Goal: Task Accomplishment & Management: Manage account settings

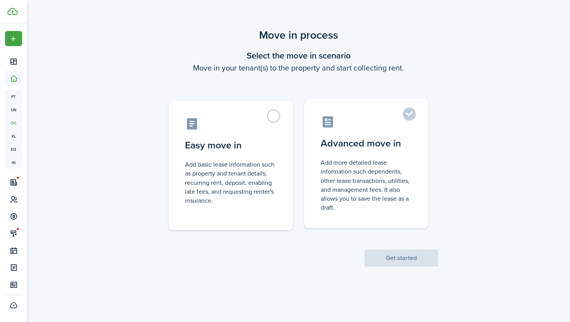
click at [331, 169] on control-radio-card-description "Add more detailed lease information such dependents, other lease transactions, …" at bounding box center [367, 185] width 92 height 54
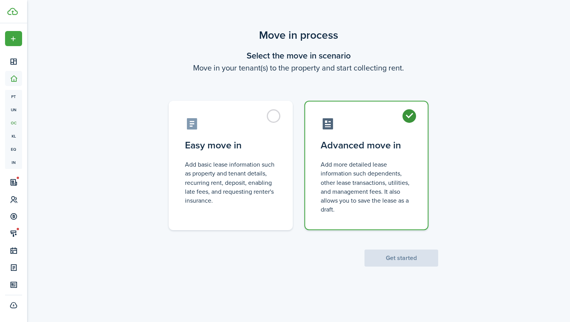
radio input "true"
click at [408, 256] on button "Get started" at bounding box center [402, 258] width 74 height 17
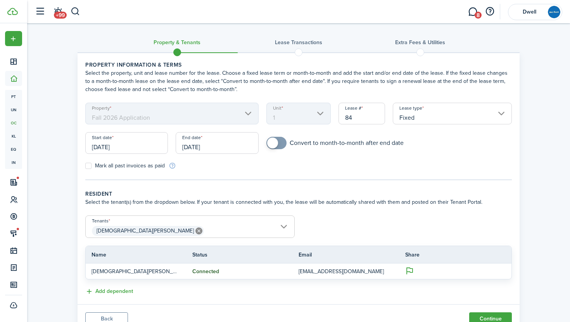
click at [245, 104] on mbsc-scroller "Property Fall 2026 Application" at bounding box center [171, 114] width 173 height 22
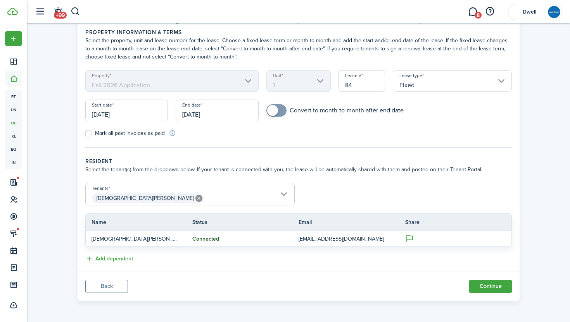
click at [105, 289] on button "Back" at bounding box center [106, 286] width 43 height 13
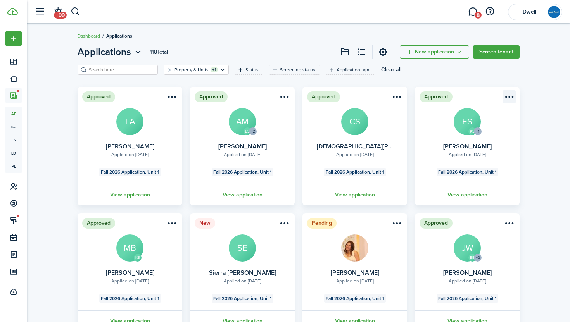
click at [512, 95] on menu-btn-icon "Open menu" at bounding box center [509, 96] width 13 height 13
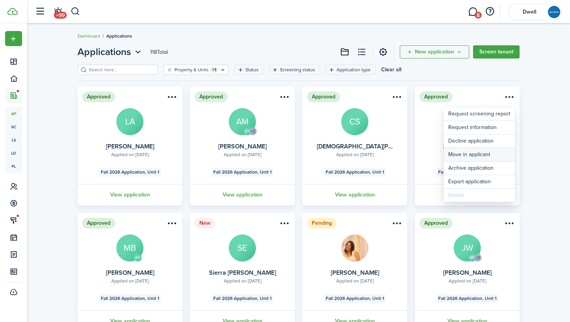
click at [486, 156] on button "Move in applicant" at bounding box center [479, 154] width 71 height 13
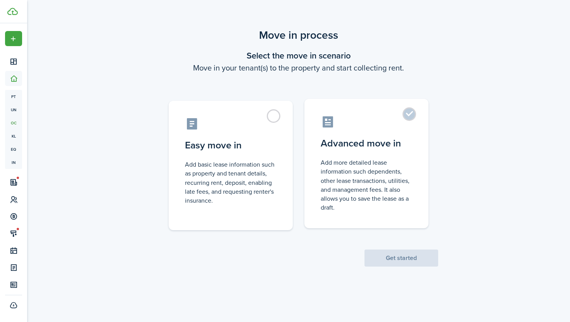
click at [353, 152] on label "Advanced move in Add more detailed lease information such dependents, other lea…" at bounding box center [367, 164] width 124 height 130
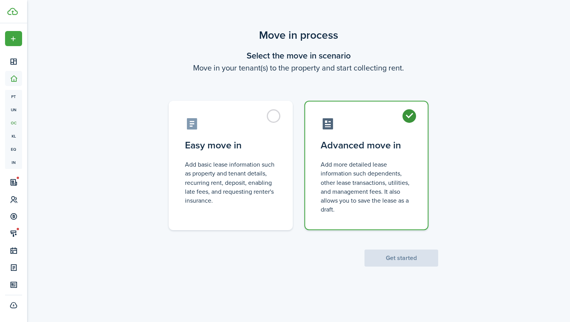
radio input "true"
click at [409, 261] on button "Get started" at bounding box center [402, 258] width 74 height 17
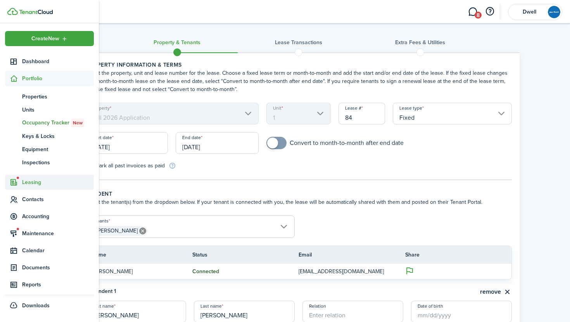
click at [35, 183] on span "Leasing" at bounding box center [58, 182] width 72 height 8
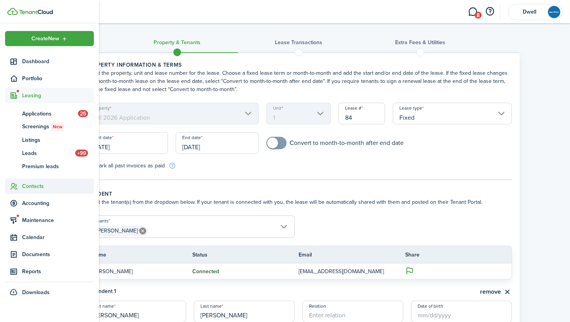
click at [38, 185] on span "Contacts" at bounding box center [58, 186] width 72 height 8
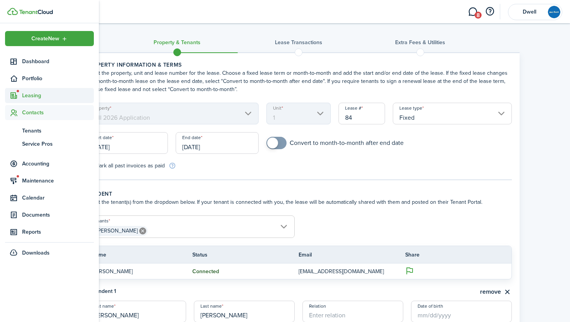
click at [39, 97] on span "Leasing" at bounding box center [58, 96] width 72 height 8
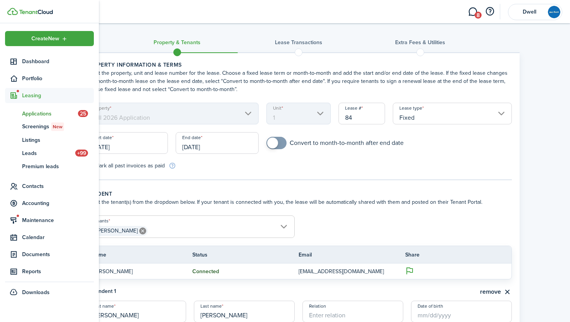
click at [42, 114] on span "Applications" at bounding box center [50, 114] width 56 height 8
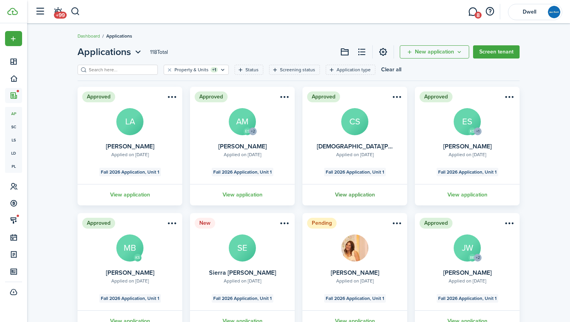
click at [362, 192] on link "View application" at bounding box center [354, 194] width 107 height 21
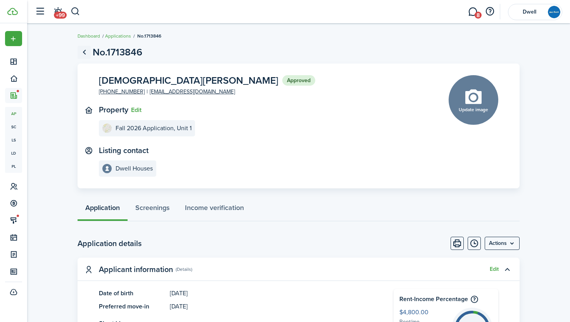
click at [87, 54] on link "Go back" at bounding box center [84, 52] width 13 height 13
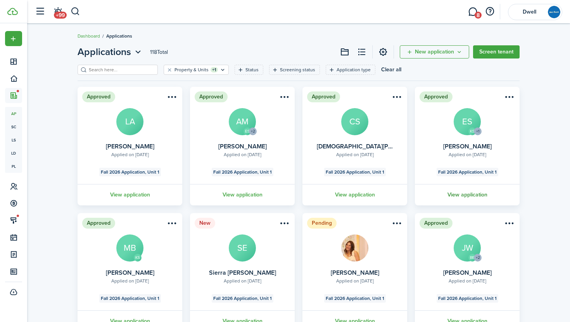
click at [470, 196] on link "View application" at bounding box center [467, 194] width 107 height 21
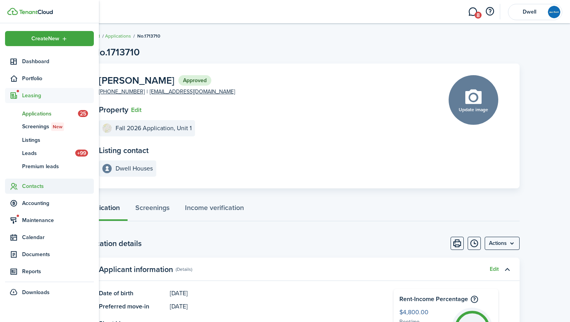
click at [36, 184] on span "Contacts" at bounding box center [58, 186] width 72 height 8
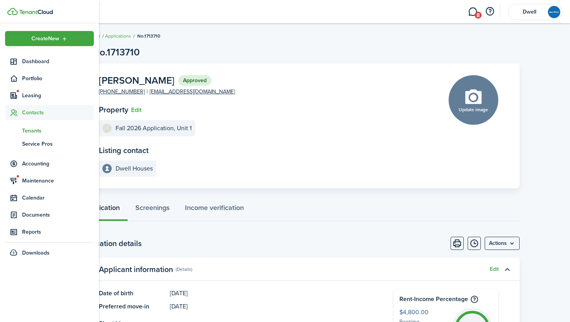
click at [37, 130] on span "Tenants" at bounding box center [58, 131] width 72 height 8
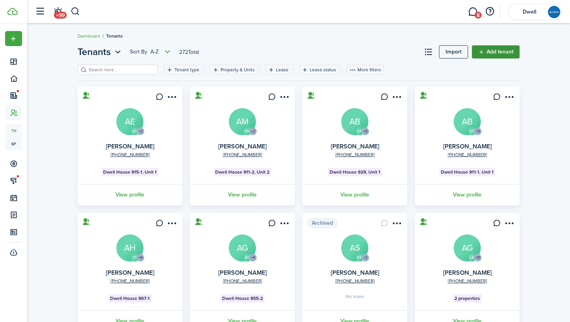
click at [497, 52] on link "Add tenant" at bounding box center [496, 51] width 48 height 13
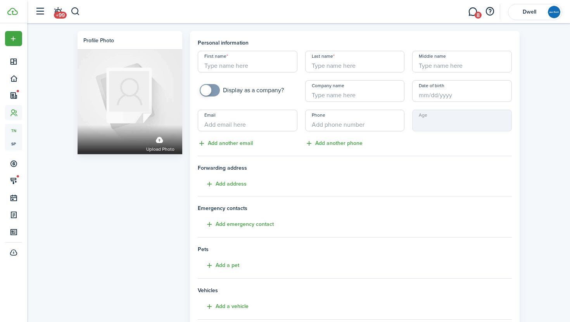
click at [231, 64] on input "First name" at bounding box center [248, 62] width 100 height 22
type input "[DEMOGRAPHIC_DATA]"
click at [328, 68] on input "Last name" at bounding box center [355, 62] width 100 height 22
click at [436, 96] on input "Date of birth" at bounding box center [462, 91] width 100 height 22
type input "[PERSON_NAME]"
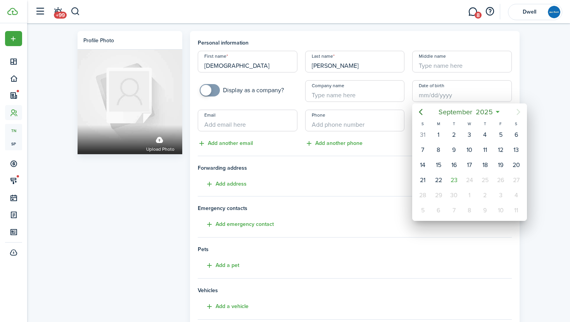
click at [407, 94] on div at bounding box center [285, 161] width 694 height 447
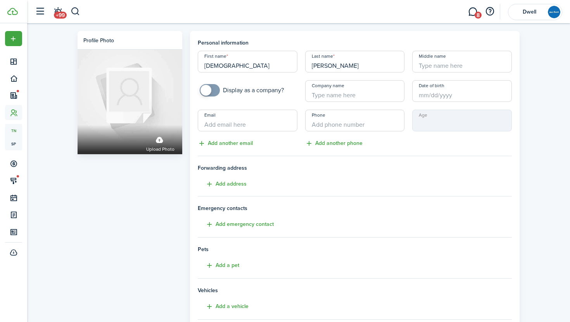
click at [246, 128] on input "Email" at bounding box center [248, 121] width 100 height 22
paste input "[EMAIL_ADDRESS][DOMAIN_NAME]"
type input "[EMAIL_ADDRESS][DOMAIN_NAME]"
type input "+1"
click at [324, 125] on input "+1" at bounding box center [355, 121] width 100 height 22
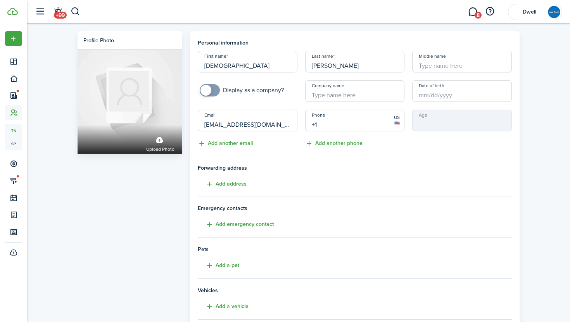
click at [278, 152] on tenant-form "Personal information First name [PERSON_NAME] Last name [PERSON_NAME] Middle na…" at bounding box center [355, 203] width 314 height 328
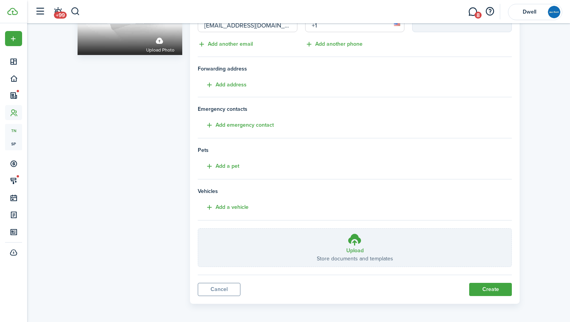
scroll to position [102, 0]
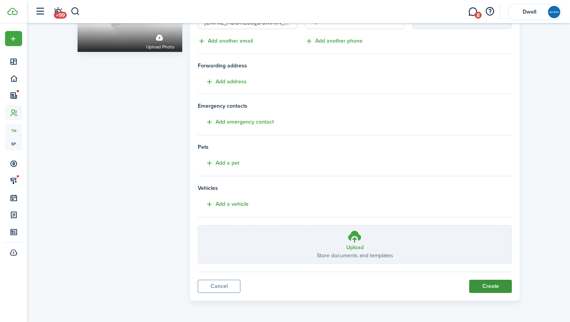
click at [491, 290] on button "Create" at bounding box center [490, 286] width 43 height 13
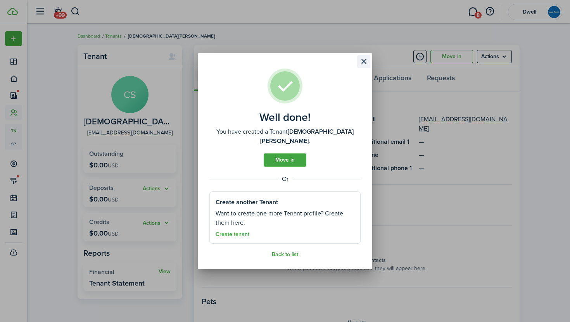
click at [364, 65] on button "Close modal" at bounding box center [363, 61] width 13 height 13
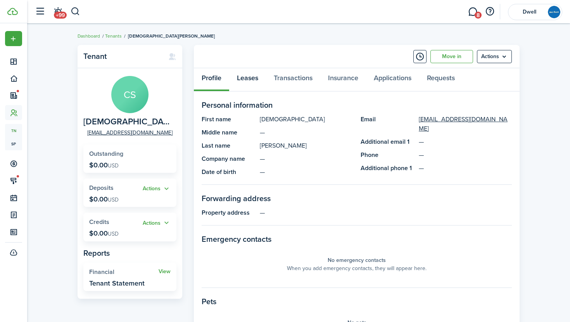
click at [242, 77] on link "Leases" at bounding box center [247, 79] width 37 height 23
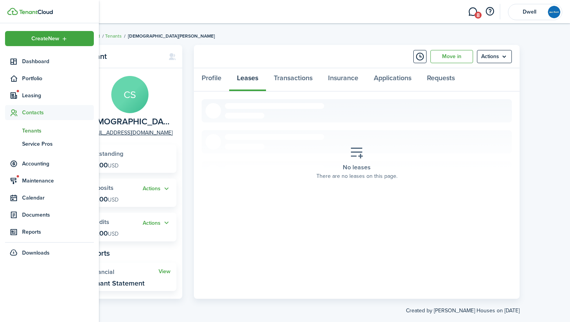
click at [29, 132] on span "Tenants" at bounding box center [58, 131] width 72 height 8
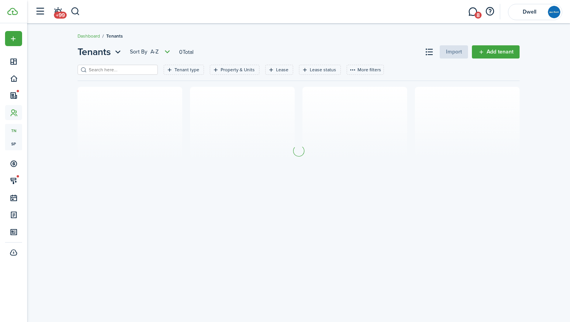
click at [117, 71] on input "search" at bounding box center [121, 69] width 68 height 7
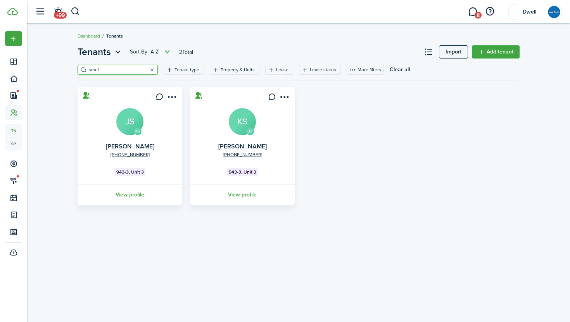
type input "smel"
click at [237, 120] on avatar-text "KS" at bounding box center [242, 121] width 27 height 27
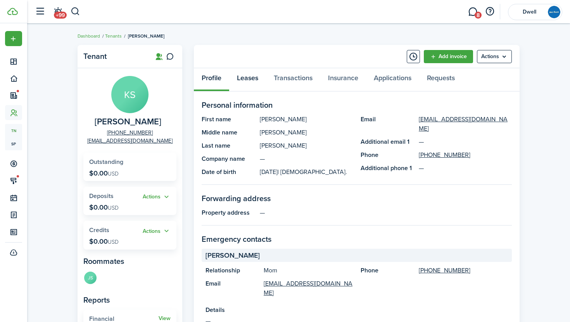
click at [248, 80] on link "Leases" at bounding box center [247, 79] width 37 height 23
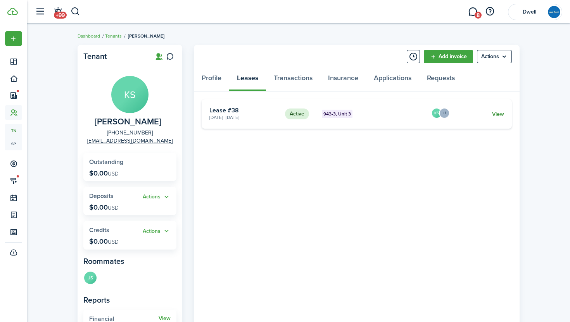
click at [499, 111] on link "View" at bounding box center [498, 114] width 12 height 8
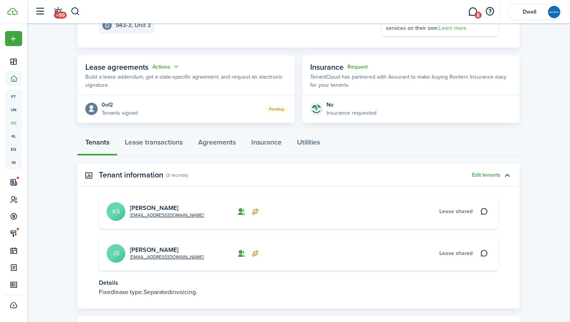
scroll to position [112, 0]
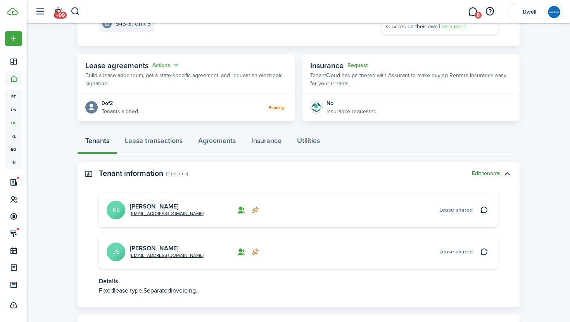
click at [491, 173] on button "Edit tenants" at bounding box center [486, 174] width 29 height 6
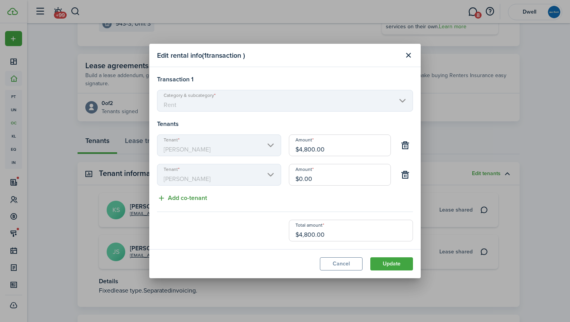
click at [189, 197] on button "Add co-tenant" at bounding box center [182, 199] width 50 height 10
type input "$1,600.00"
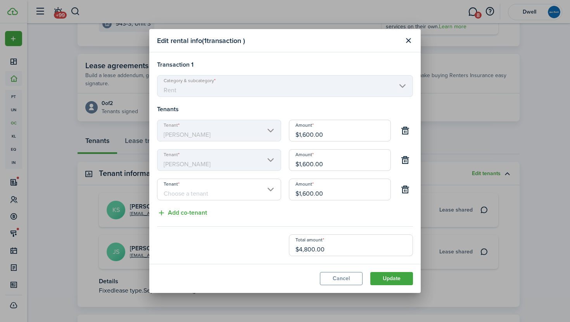
click at [199, 195] on input "Tenant" at bounding box center [219, 190] width 124 height 22
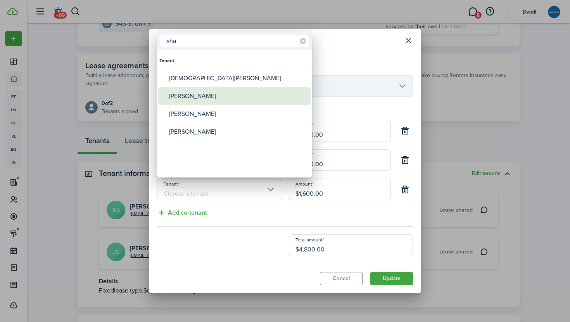
type input "sha"
click at [229, 97] on div "[PERSON_NAME]" at bounding box center [237, 96] width 137 height 18
type input "[PERSON_NAME]"
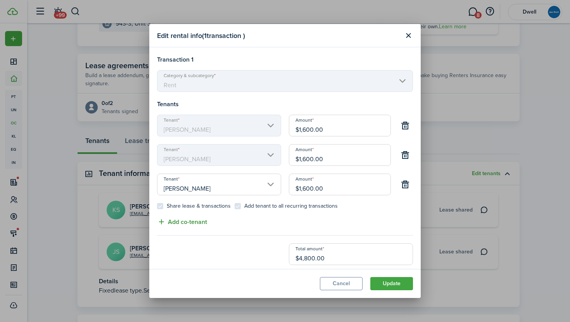
click at [185, 224] on button "Add co-tenant" at bounding box center [182, 222] width 50 height 10
type input "$1,200.00"
click at [192, 230] on input "Tenant" at bounding box center [219, 228] width 124 height 22
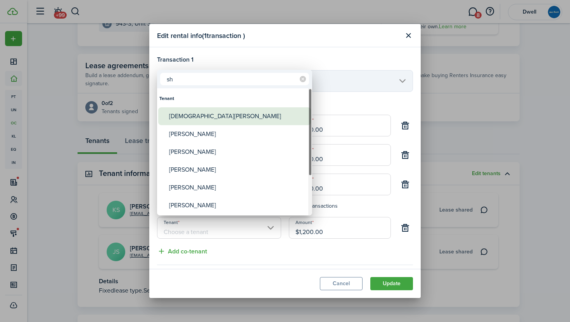
type input "sh"
click at [215, 111] on div "[DEMOGRAPHIC_DATA][PERSON_NAME]" at bounding box center [237, 116] width 137 height 18
type input "[DEMOGRAPHIC_DATA][PERSON_NAME]"
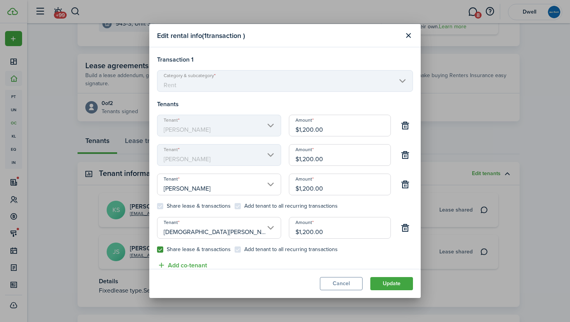
scroll to position [47, 0]
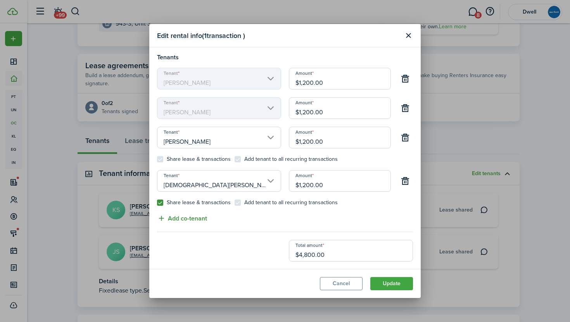
click at [194, 219] on button "Add co-tenant" at bounding box center [182, 219] width 50 height 10
type input "$960.00"
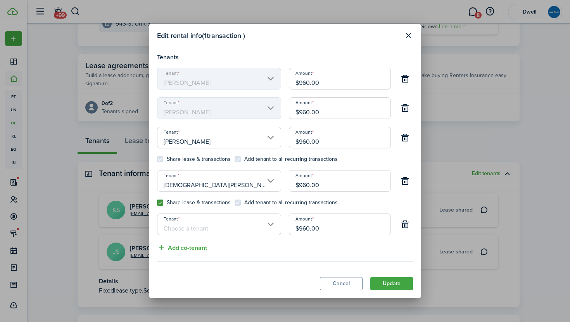
click at [192, 229] on input "Tenant" at bounding box center [219, 225] width 124 height 22
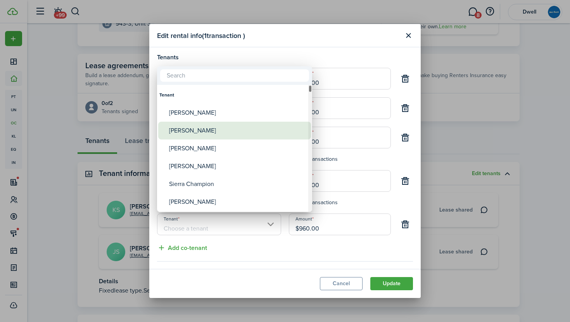
click at [216, 132] on div "[PERSON_NAME]" at bounding box center [237, 131] width 137 height 18
type input "[PERSON_NAME]"
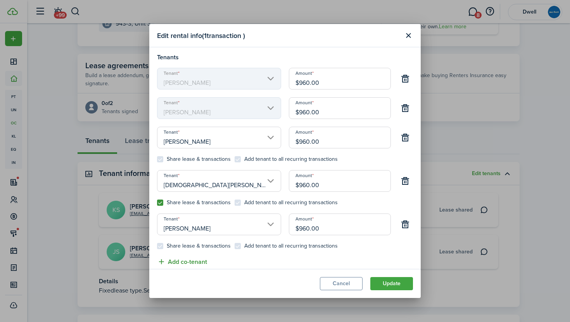
click at [193, 261] on button "Add co-tenant" at bounding box center [182, 262] width 50 height 10
type input "$800.00"
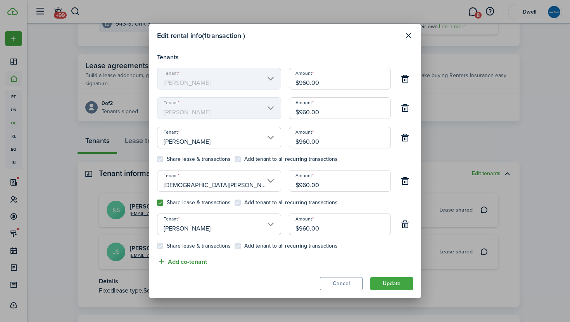
type input "$800.00"
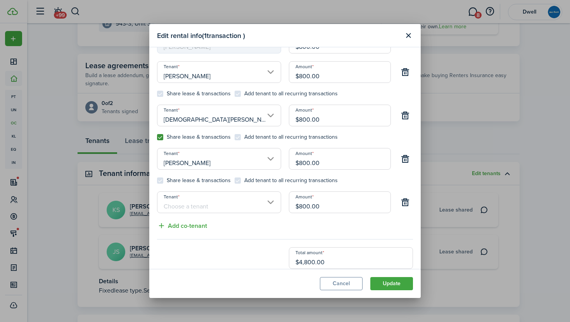
scroll to position [120, 0]
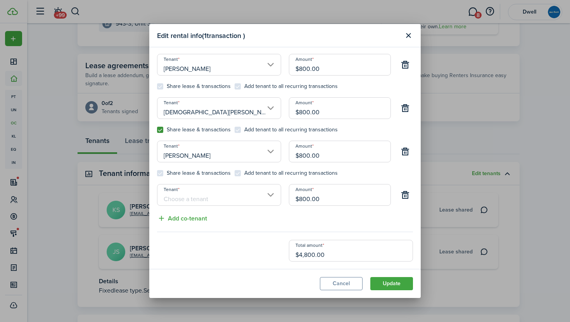
click at [210, 196] on input "Tenant" at bounding box center [219, 195] width 124 height 22
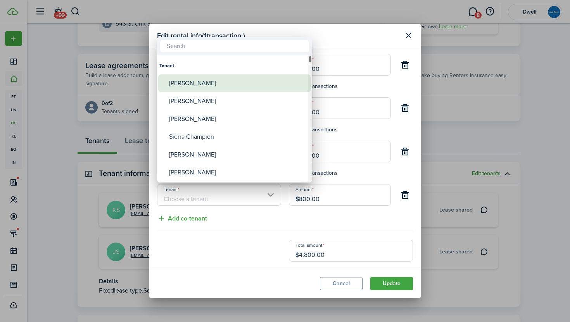
click at [219, 80] on div "[PERSON_NAME]" at bounding box center [237, 83] width 137 height 18
type input "[PERSON_NAME]"
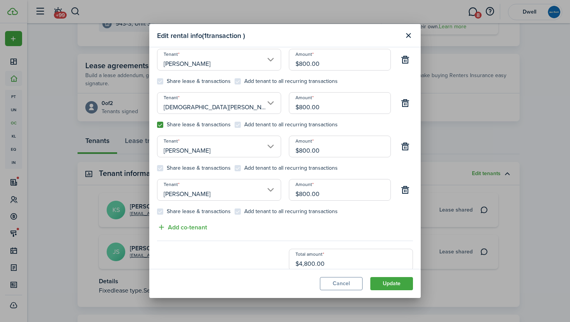
scroll to position [131, 0]
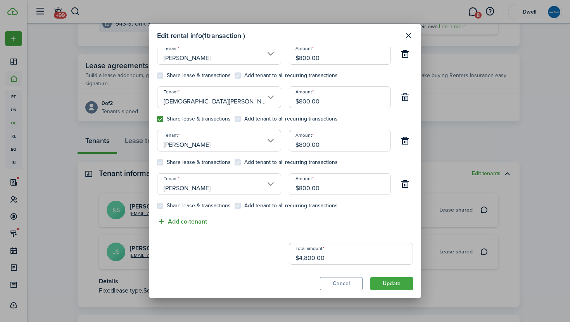
click at [195, 223] on button "Add co-tenant" at bounding box center [182, 222] width 50 height 10
type input "$685.71"
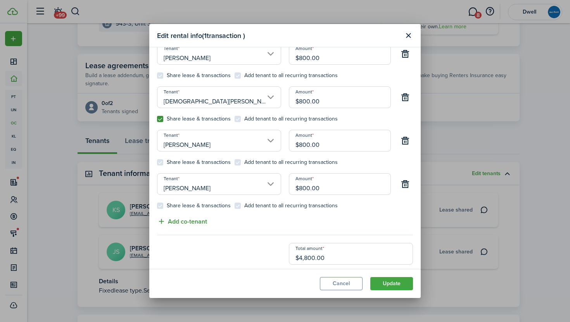
type input "$685.71"
click at [198, 237] on input "Tenant" at bounding box center [219, 228] width 124 height 22
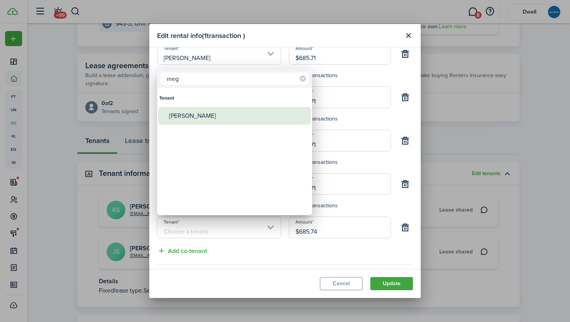
type input "meg"
click at [206, 114] on div "[PERSON_NAME]" at bounding box center [237, 116] width 137 height 18
type input "[PERSON_NAME]"
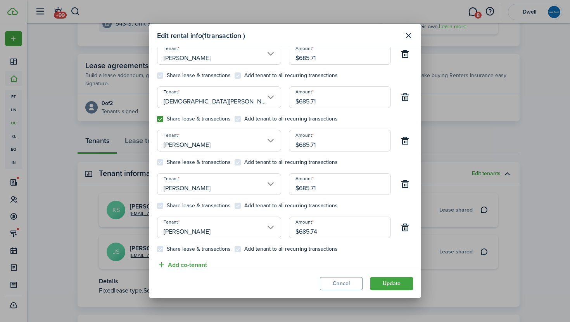
scroll to position [177, 0]
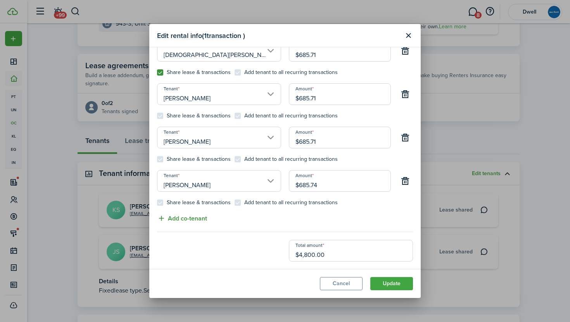
click at [189, 220] on button "Add co-tenant" at bounding box center [182, 219] width 50 height 10
type input "$600.00"
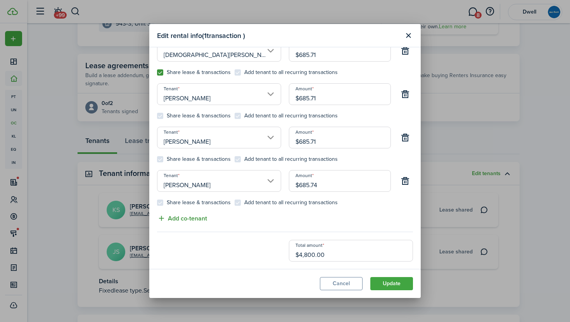
type input "$600.00"
click at [197, 231] on input "Tenant" at bounding box center [219, 225] width 124 height 22
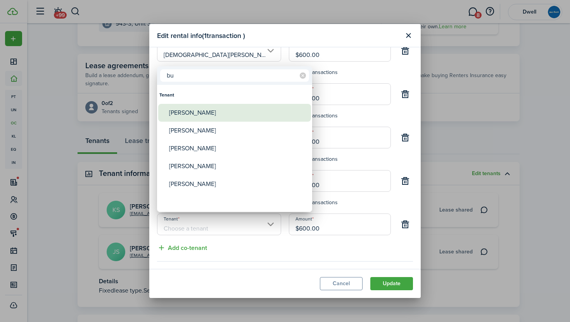
type input "bu"
click at [208, 116] on div "[PERSON_NAME]" at bounding box center [237, 113] width 137 height 18
type input "[PERSON_NAME]"
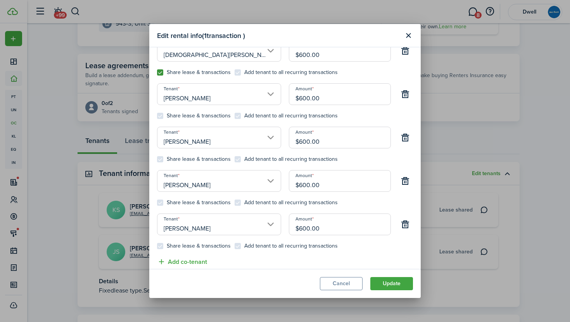
scroll to position [0, 0]
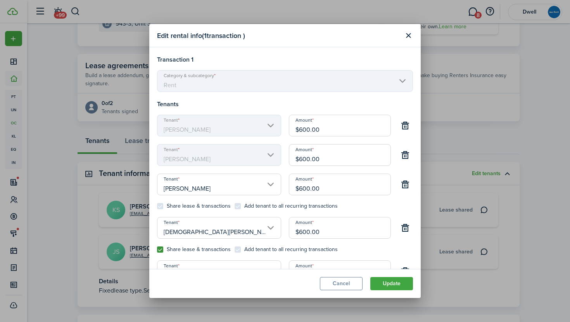
click at [303, 129] on input "$600.00" at bounding box center [340, 126] width 102 height 22
type input "$1,200.00"
click at [303, 158] on input "$600.00" at bounding box center [340, 155] width 102 height 22
type input "$0.00"
click at [302, 189] on input "$600.00" at bounding box center [340, 185] width 102 height 22
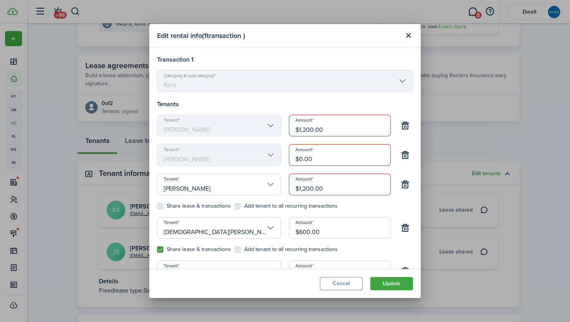
type input "$1,200.00"
click at [303, 234] on input "$600.00" at bounding box center [340, 228] width 102 height 22
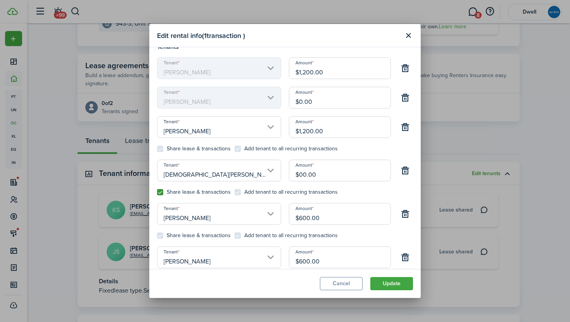
scroll to position [77, 0]
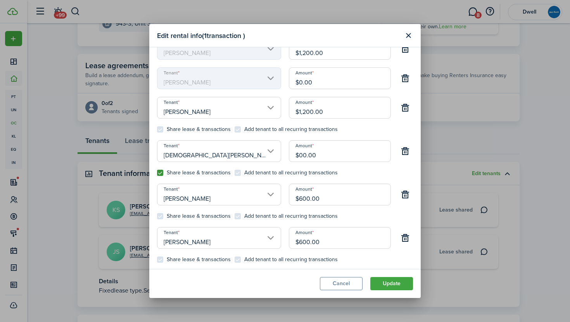
type input "$0.00"
click at [302, 199] on input "$600.00" at bounding box center [340, 195] width 102 height 22
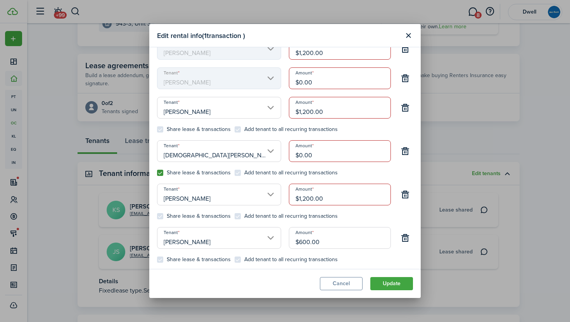
type input "$1,200.00"
click at [303, 243] on input "$600.00" at bounding box center [340, 238] width 102 height 22
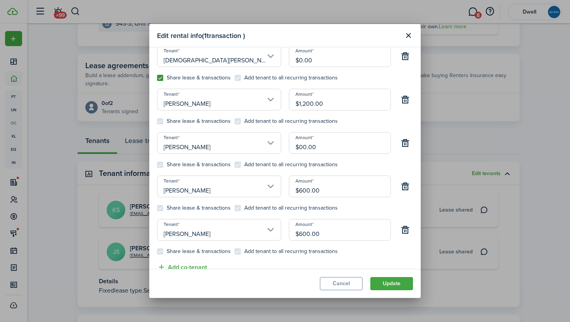
scroll to position [184, 0]
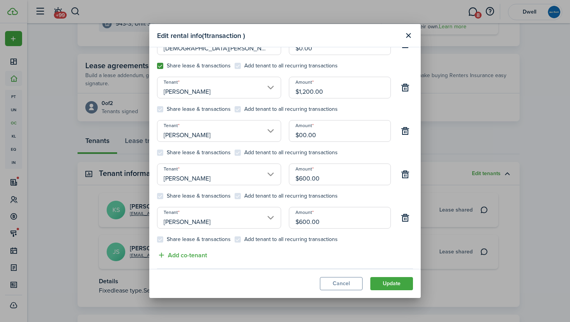
type input "$0.00"
click at [301, 178] on input "$600.00" at bounding box center [340, 175] width 102 height 22
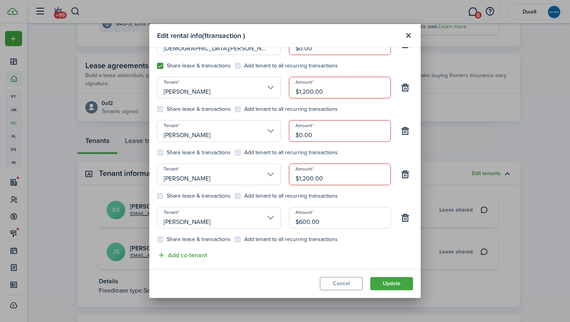
type input "$1,200.00"
click at [302, 220] on input "$600.00" at bounding box center [340, 218] width 102 height 22
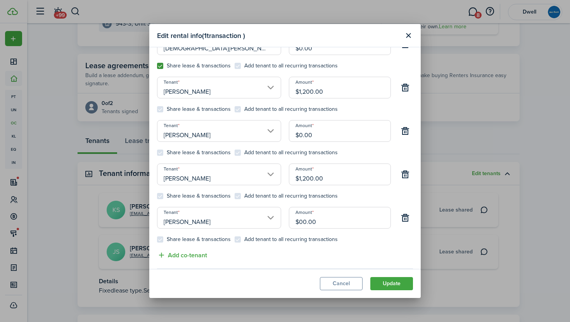
scroll to position [221, 0]
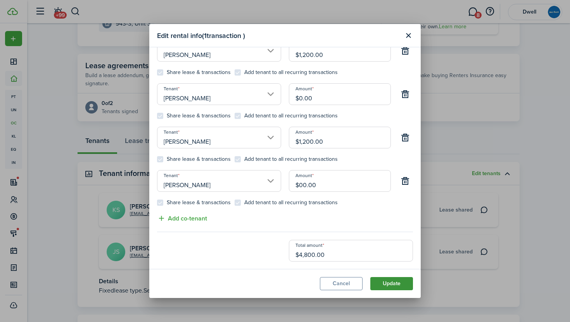
type input "$0.00"
click at [388, 283] on button "Update" at bounding box center [392, 283] width 43 height 13
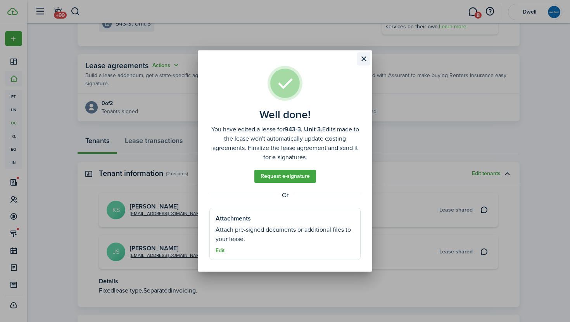
click at [364, 57] on button "Close modal" at bounding box center [363, 58] width 13 height 13
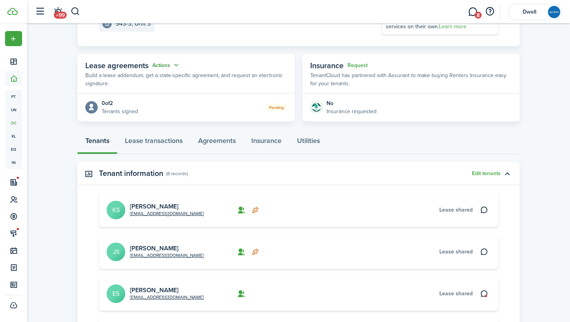
click at [169, 66] on button "Actions" at bounding box center [166, 65] width 28 height 9
click at [151, 81] on link "Edit" at bounding box center [147, 81] width 68 height 14
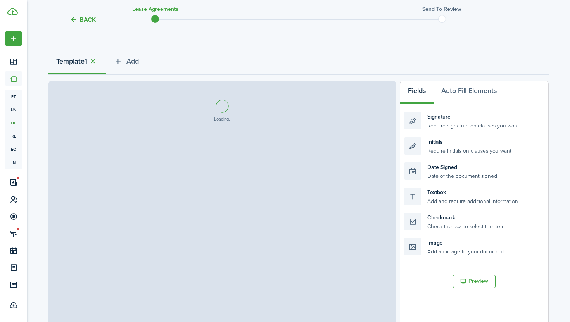
scroll to position [76, 0]
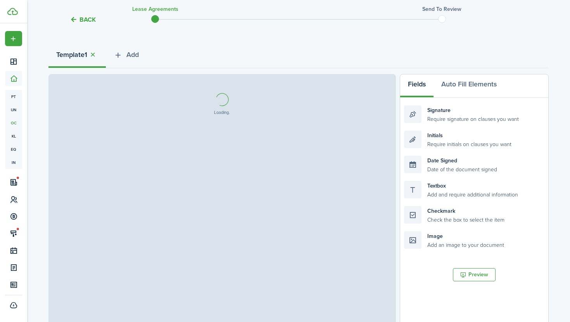
select select "fit"
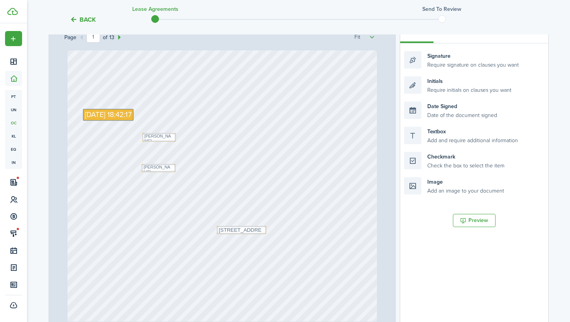
scroll to position [145, 0]
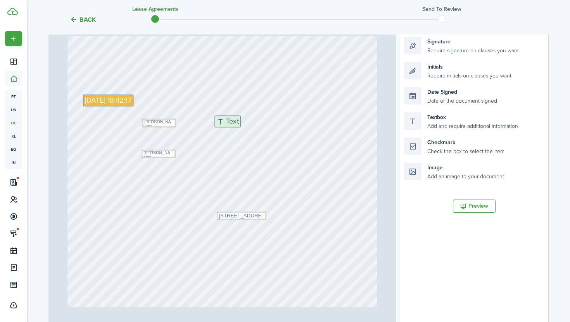
drag, startPoint x: 449, startPoint y: 122, endPoint x: 260, endPoint y: 125, distance: 189.7
click at [260, 125] on div "Page 1 of 13 50% 75% 100% 150% 200% Fit Text 4800 Text [PERSON_NAME] Text [STRE…" at bounding box center [298, 166] width 500 height 322
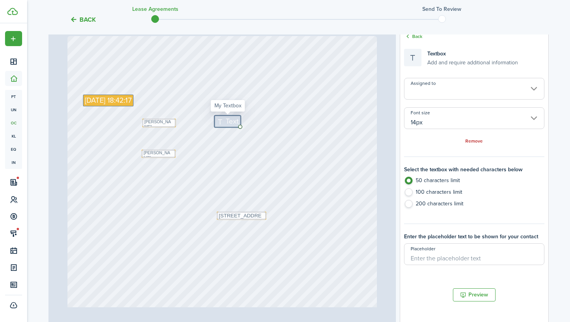
click at [428, 87] on input "Assigned to" at bounding box center [474, 89] width 140 height 22
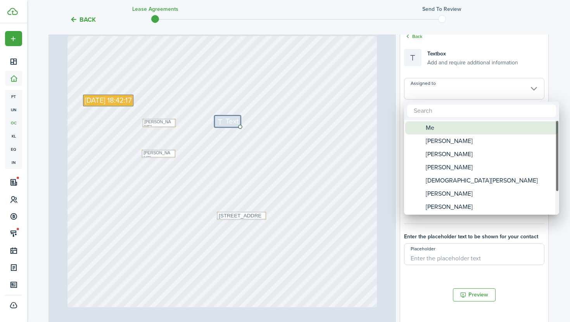
click at [445, 127] on div "Me" at bounding box center [484, 127] width 137 height 13
type input "Me"
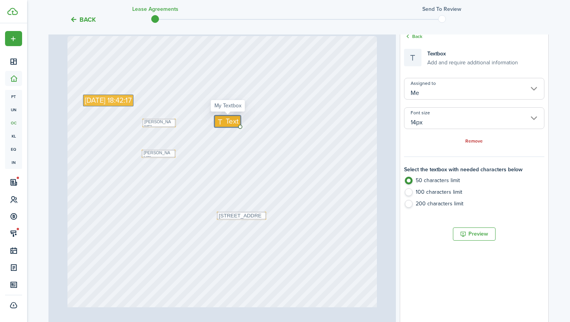
click at [225, 121] on icon at bounding box center [221, 121] width 9 height 7
click at [225, 121] on textarea at bounding box center [260, 121] width 90 height 11
click at [439, 116] on input "14px" at bounding box center [474, 118] width 140 height 22
type textarea "[PERSON_NAME]"
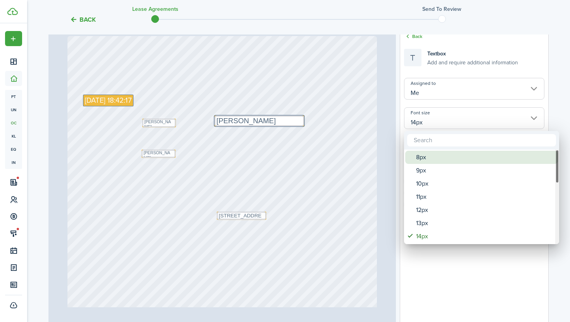
click at [443, 159] on div "8px" at bounding box center [484, 157] width 137 height 13
type input "8px"
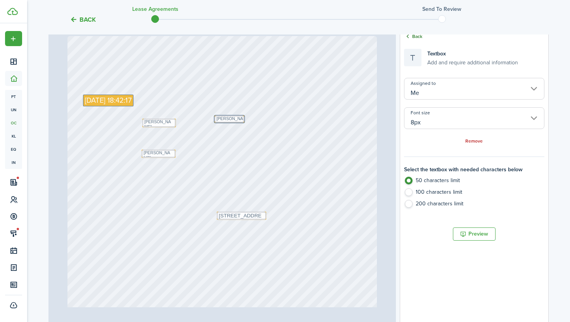
click at [415, 37] on link "Back" at bounding box center [413, 36] width 18 height 7
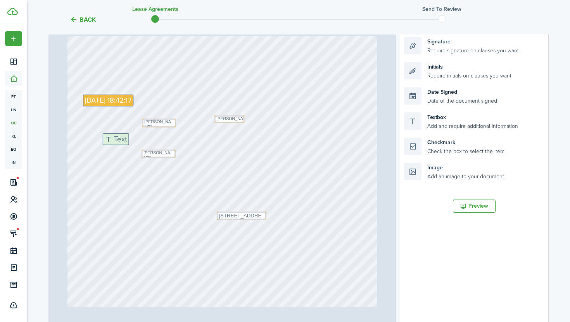
drag, startPoint x: 454, startPoint y: 122, endPoint x: 152, endPoint y: 143, distance: 302.2
click at [152, 143] on div "Page 1 of 13 50% 75% 100% 150% 200% Fit Text 4800 Text [PERSON_NAME] Text [STRE…" at bounding box center [298, 166] width 500 height 322
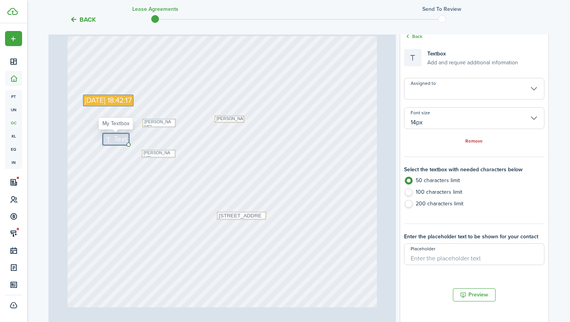
click at [112, 140] on icon at bounding box center [109, 139] width 9 height 7
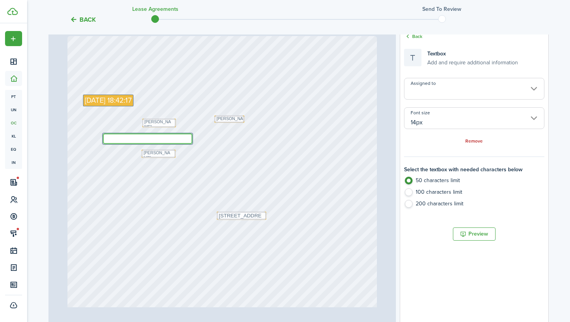
click at [112, 140] on textarea at bounding box center [148, 138] width 90 height 11
click at [424, 88] on input "Assigned to" at bounding box center [474, 89] width 140 height 22
type textarea "[PERSON_NAME]"
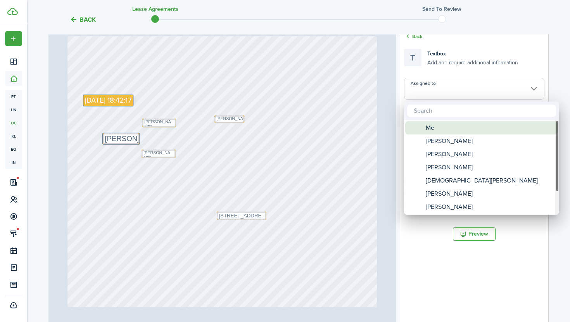
click at [455, 130] on div "Me" at bounding box center [484, 127] width 137 height 13
type input "Me"
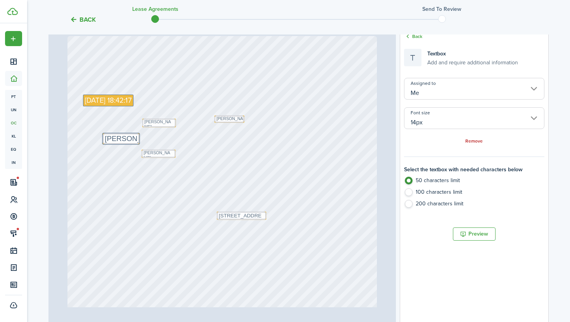
click at [443, 124] on input "14px" at bounding box center [474, 118] width 140 height 22
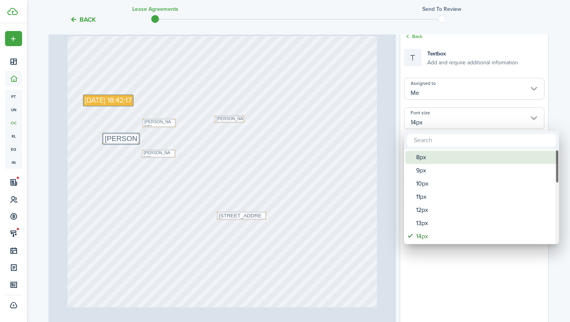
click at [447, 156] on div "8px" at bounding box center [484, 157] width 137 height 13
type input "8px"
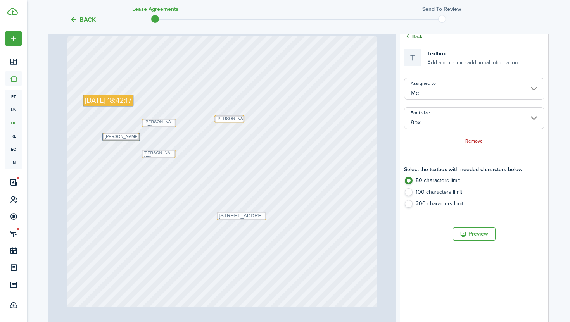
click at [417, 39] on link "Back" at bounding box center [413, 36] width 18 height 7
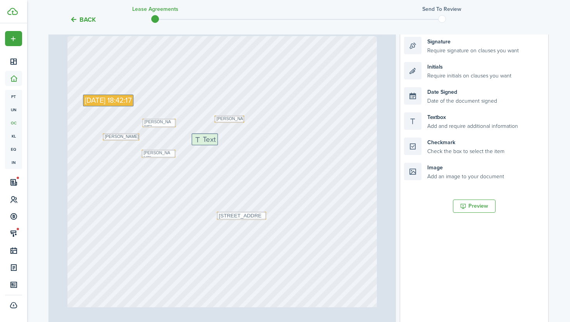
drag, startPoint x: 456, startPoint y: 123, endPoint x: 243, endPoint y: 144, distance: 213.6
click at [243, 144] on div "Page 1 of 13 50% 75% 100% 150% 200% Fit Text 4800 Text [PERSON_NAME] Text [STRE…" at bounding box center [298, 166] width 500 height 322
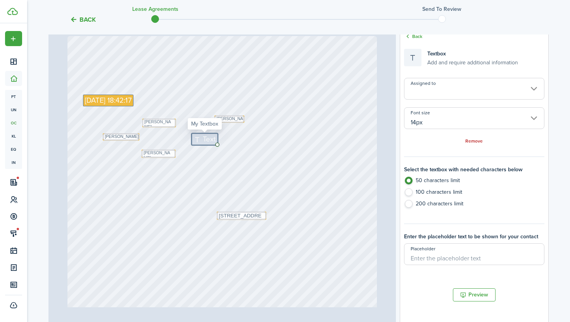
click at [422, 93] on input "Assigned to" at bounding box center [474, 89] width 140 height 22
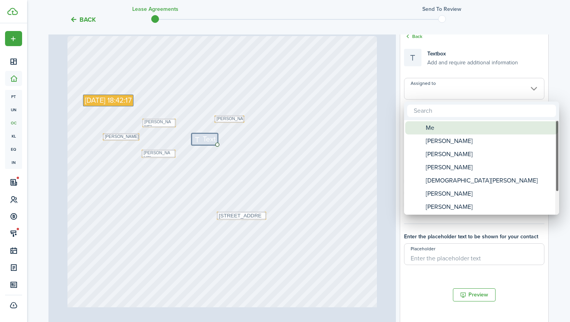
click at [433, 125] on span "Me" at bounding box center [430, 127] width 9 height 13
type input "Me"
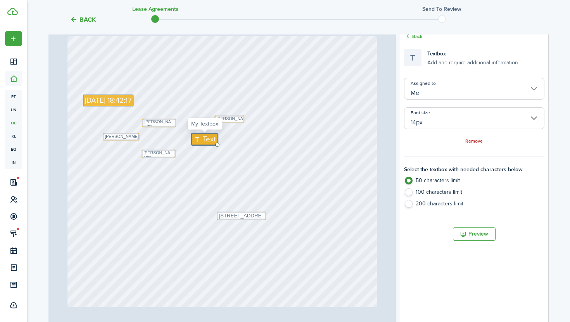
click at [200, 139] on icon at bounding box center [198, 139] width 9 height 7
click at [0, 0] on textarea at bounding box center [0, 0] width 0 height 0
click at [428, 118] on input "14px" at bounding box center [474, 118] width 140 height 22
type textarea "[PERSON_NAME]"
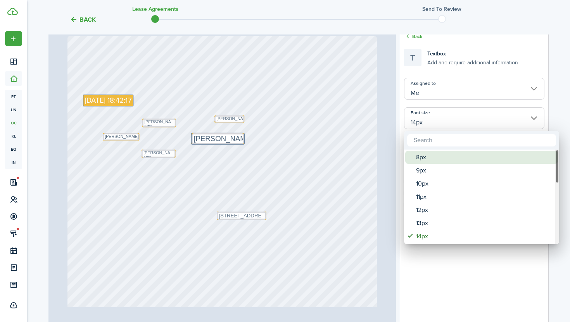
click at [442, 155] on div "8px" at bounding box center [484, 157] width 137 height 13
type input "8px"
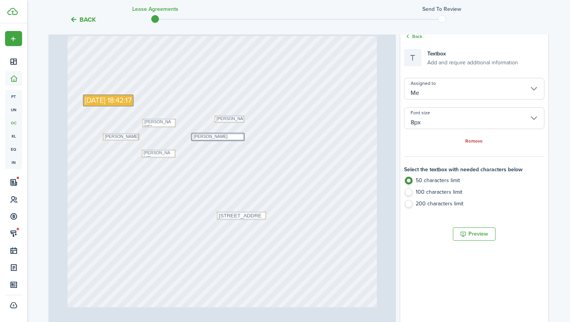
click at [304, 159] on div "Text 4800 Text [PERSON_NAME] Text [STREET_ADDRESS][PERSON_NAME] Text 2027 Text …" at bounding box center [223, 240] width 310 height 409
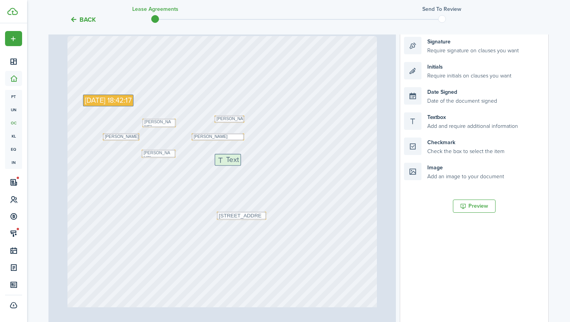
drag, startPoint x: 445, startPoint y: 118, endPoint x: 256, endPoint y: 159, distance: 193.8
click at [256, 159] on div "Page 1 of 13 50% 75% 100% 150% 200% Fit Text 4800 Text [PERSON_NAME] Text [STRE…" at bounding box center [298, 166] width 500 height 322
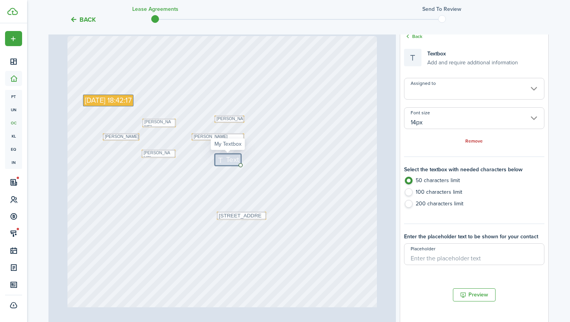
click at [228, 162] on span "Text" at bounding box center [232, 159] width 13 height 11
click at [0, 0] on textarea at bounding box center [0, 0] width 0 height 0
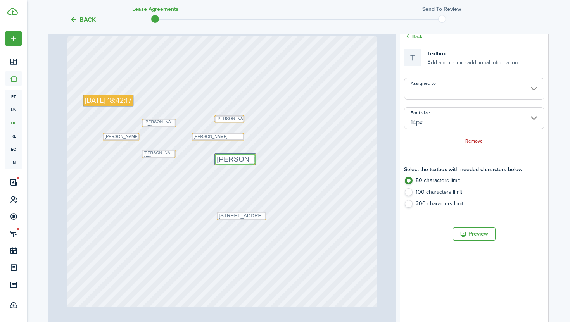
click at [429, 92] on input "Assigned to" at bounding box center [474, 89] width 140 height 22
type textarea "[PERSON_NAME]"
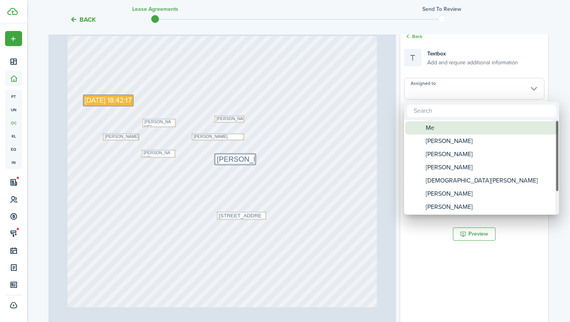
click at [437, 132] on div "Me" at bounding box center [484, 127] width 137 height 13
type input "Me"
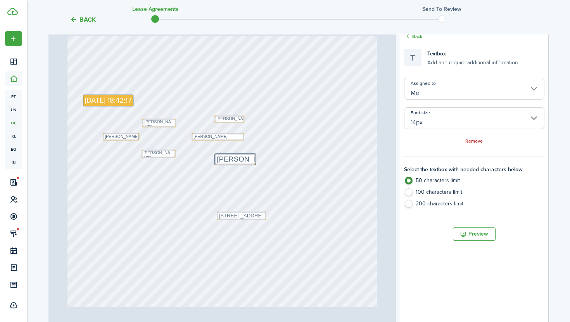
click at [447, 120] on input "14px" at bounding box center [474, 118] width 140 height 22
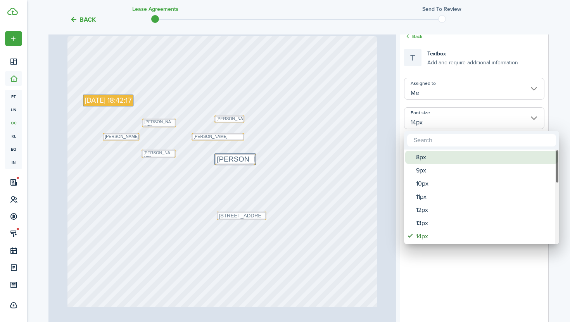
click at [447, 162] on div "8px" at bounding box center [484, 157] width 137 height 13
type input "8px"
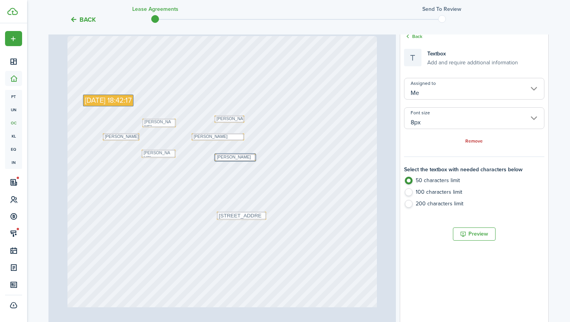
click at [266, 171] on div "Text 4800 Text [PERSON_NAME] Text [STREET_ADDRESS][PERSON_NAME] Text 2027 Text …" at bounding box center [223, 240] width 310 height 409
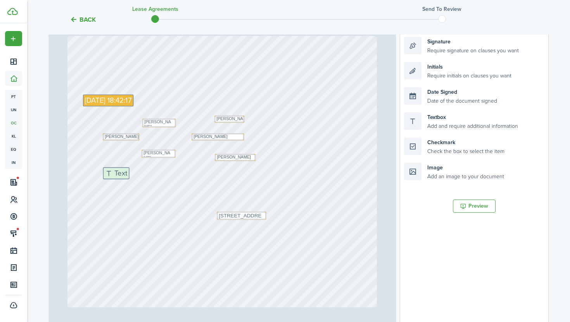
drag, startPoint x: 451, startPoint y: 122, endPoint x: 150, endPoint y: 177, distance: 306.1
click at [150, 177] on div "Page 1 of 13 50% 75% 100% 150% 200% Fit Text 4800 Text [PERSON_NAME] Text [STRE…" at bounding box center [298, 166] width 500 height 322
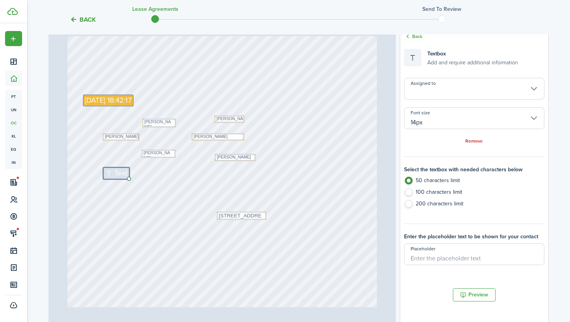
click at [428, 95] on input "Assigned to" at bounding box center [474, 89] width 140 height 22
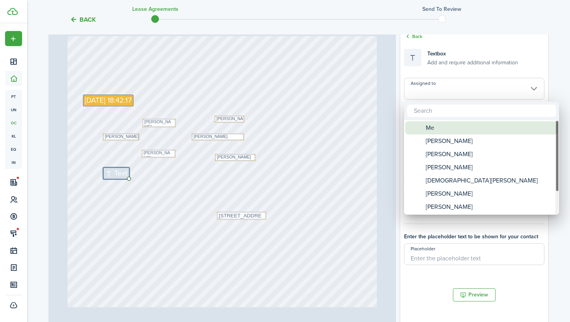
click at [440, 127] on div "Me" at bounding box center [484, 127] width 137 height 13
type input "Me"
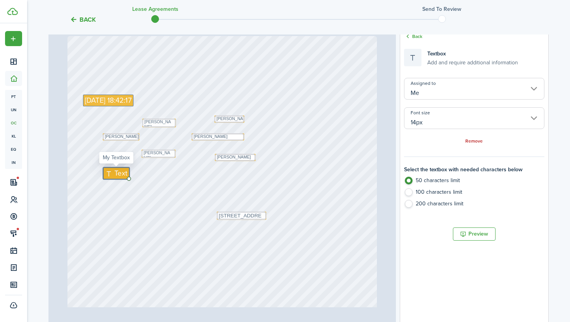
click at [116, 174] on span "Text" at bounding box center [120, 173] width 13 height 11
click at [116, 174] on textarea at bounding box center [148, 173] width 90 height 11
click at [442, 120] on input "14px" at bounding box center [474, 118] width 140 height 22
type textarea "[DEMOGRAPHIC_DATA][PERSON_NAME]"
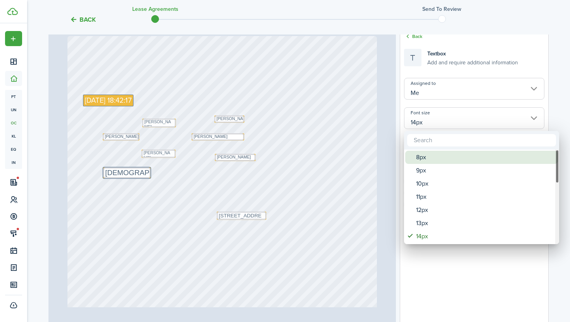
click at [445, 159] on div "8px" at bounding box center [484, 157] width 137 height 13
type input "8px"
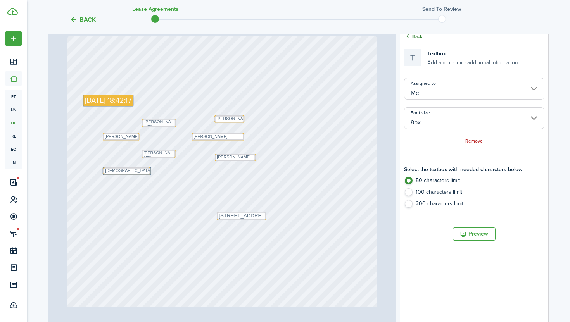
click at [414, 36] on link "Back" at bounding box center [413, 36] width 18 height 7
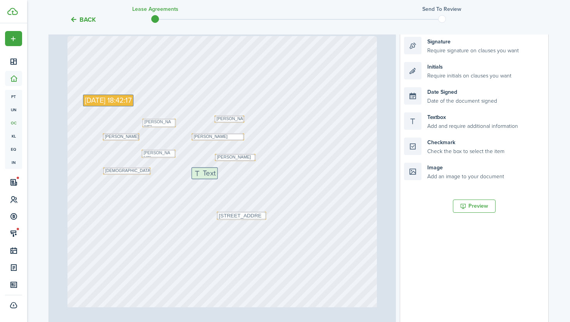
drag, startPoint x: 451, startPoint y: 123, endPoint x: 238, endPoint y: 178, distance: 219.6
click at [238, 178] on div "Page 1 of 13 50% 75% 100% 150% 200% Fit Text 4800 Text [PERSON_NAME] Text [STRE…" at bounding box center [298, 166] width 500 height 322
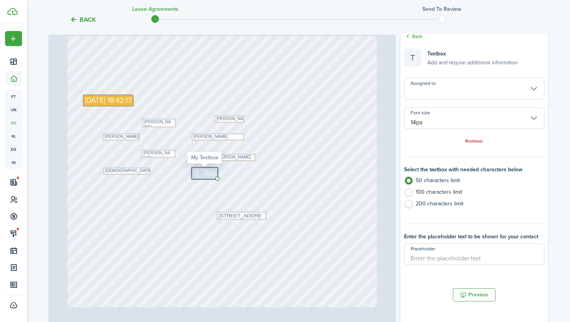
click at [436, 92] on input "Assigned to" at bounding box center [474, 89] width 140 height 22
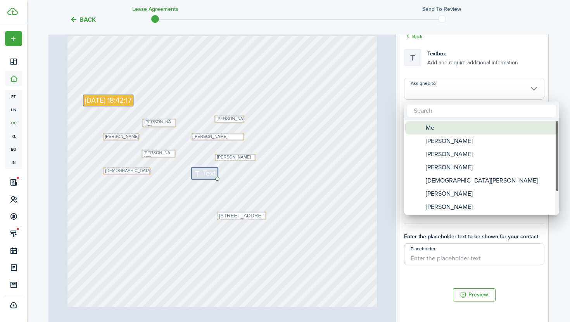
click at [447, 127] on div "Me" at bounding box center [484, 127] width 137 height 13
type input "Me"
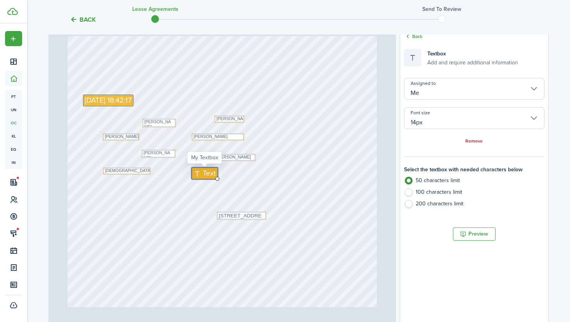
click at [204, 174] on span "Text" at bounding box center [209, 173] width 13 height 11
click at [0, 0] on textarea at bounding box center [0, 0] width 0 height 0
click at [429, 119] on input "14px" at bounding box center [474, 118] width 140 height 22
type textarea "[PERSON_NAME]"
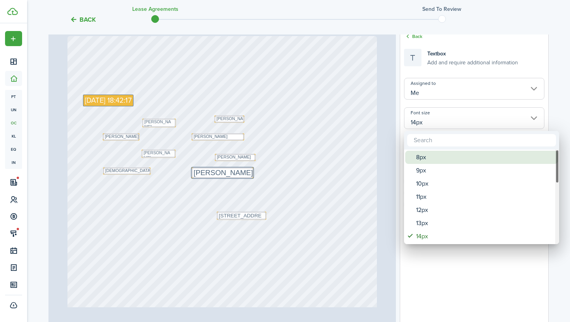
click at [450, 163] on div "8px" at bounding box center [484, 157] width 137 height 13
type input "8px"
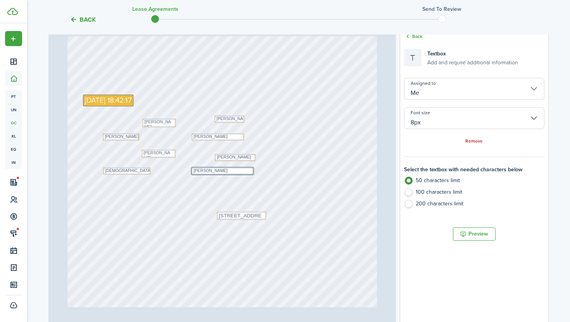
click at [282, 184] on div "Text 4800 Text [PERSON_NAME] Text [STREET_ADDRESS][PERSON_NAME] Text 2027 Text …" at bounding box center [223, 240] width 310 height 409
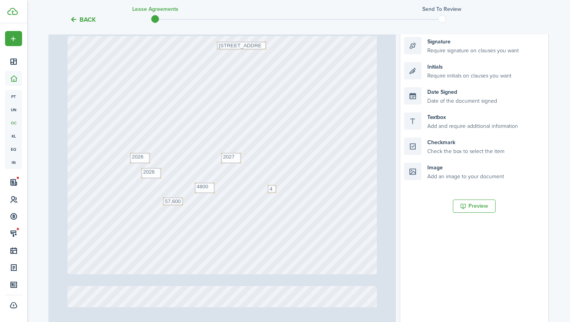
scroll to position [194, 0]
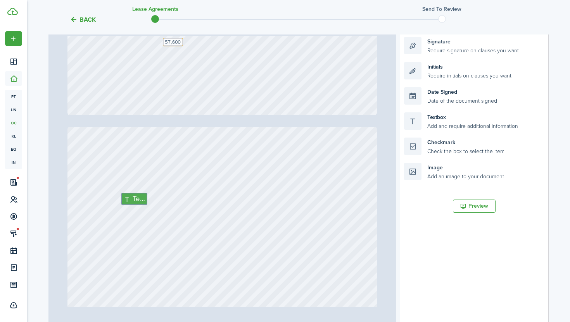
type input "2"
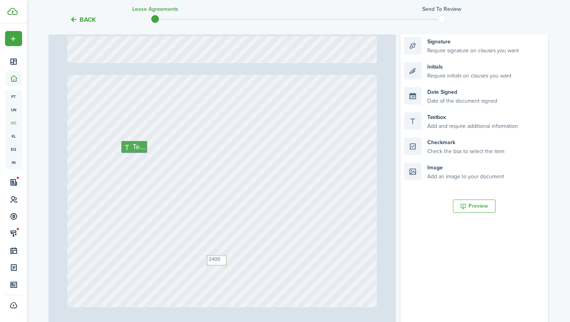
scroll to position [388, 0]
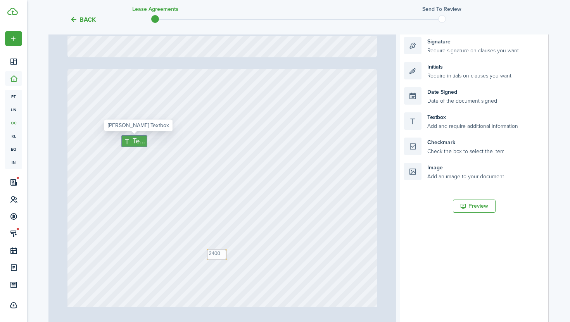
click at [138, 142] on span "Text" at bounding box center [139, 141] width 12 height 11
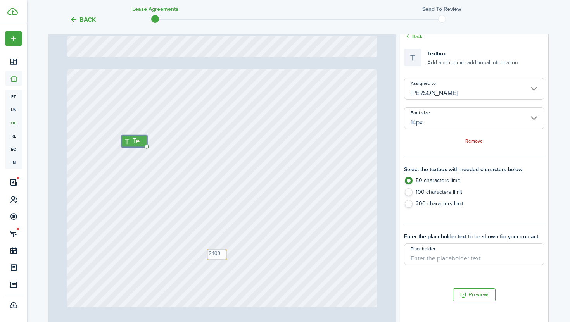
click at [426, 119] on input "14px" at bounding box center [474, 118] width 140 height 22
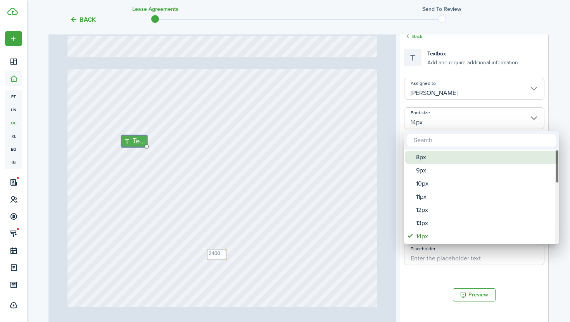
click at [443, 159] on div "8px" at bounding box center [484, 157] width 137 height 13
type input "8px"
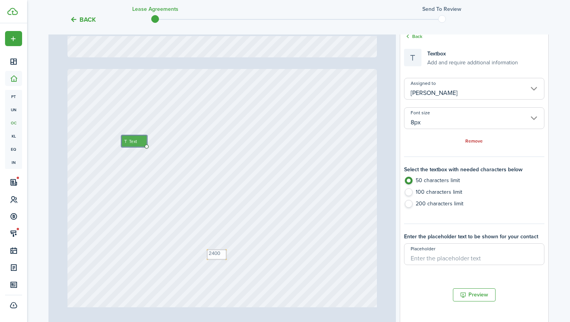
click at [341, 135] on div "Text Text 2400" at bounding box center [223, 273] width 310 height 409
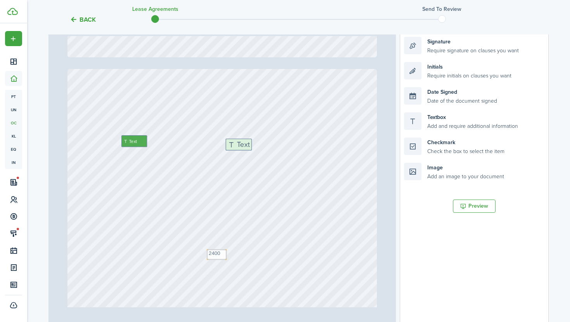
drag, startPoint x: 449, startPoint y: 123, endPoint x: 270, endPoint y: 149, distance: 180.8
click at [270, 149] on div "Page 2 of 13 50% 75% 100% 150% 200% Fit Text 4800 Text [PERSON_NAME] Text [STRE…" at bounding box center [298, 166] width 500 height 322
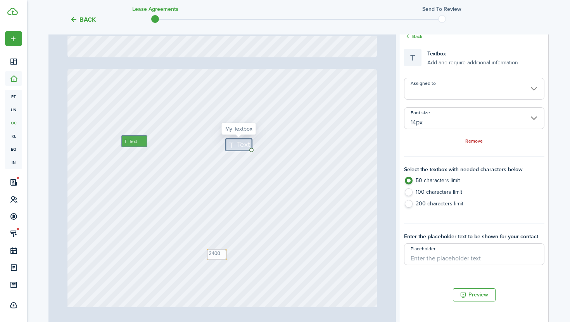
click at [454, 117] on input "14px" at bounding box center [474, 118] width 140 height 22
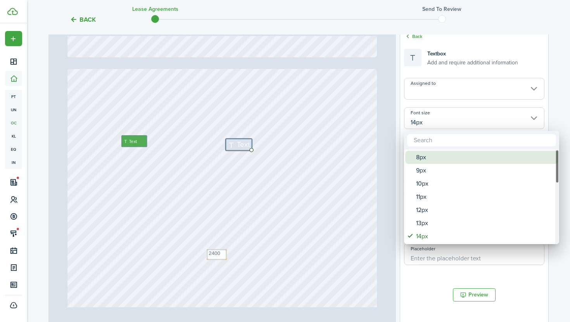
click at [460, 157] on div "8px" at bounding box center [484, 157] width 137 height 13
type input "8px"
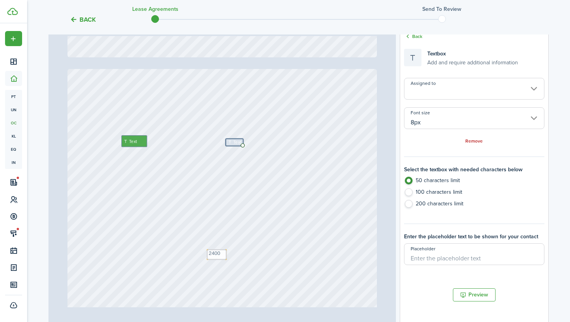
click at [435, 93] on input "Assigned to" at bounding box center [474, 89] width 140 height 22
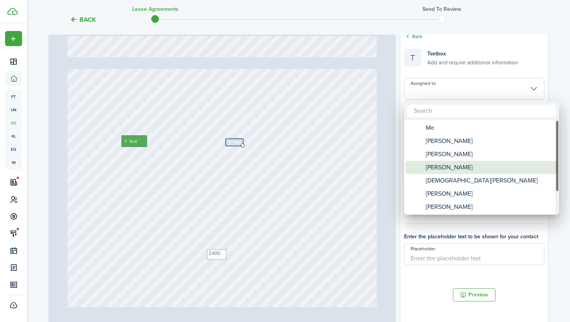
click at [472, 166] on div "[PERSON_NAME]" at bounding box center [484, 167] width 137 height 13
type input "[PERSON_NAME]"
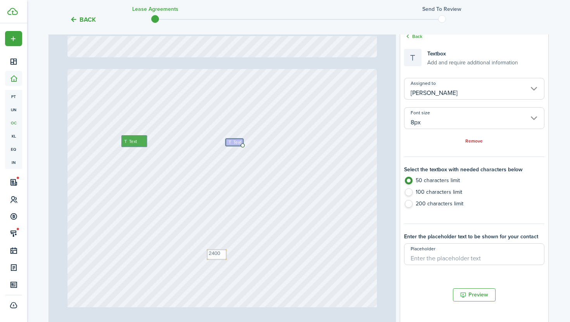
click at [329, 123] on div "Text Text 2400 Text" at bounding box center [223, 273] width 310 height 409
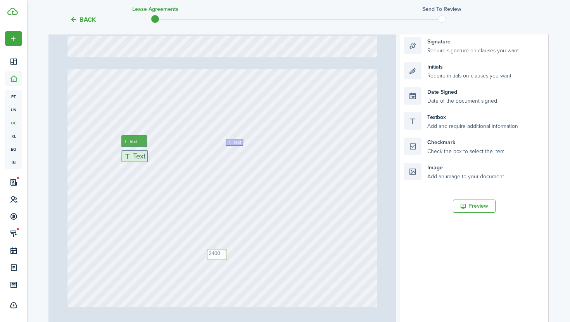
drag, startPoint x: 454, startPoint y: 117, endPoint x: 171, endPoint y: 155, distance: 285.4
click at [171, 155] on div "Page 2 of 13 50% 75% 100% 150% 200% Fit Text 4800 Text [PERSON_NAME] Text [STRE…" at bounding box center [298, 166] width 500 height 322
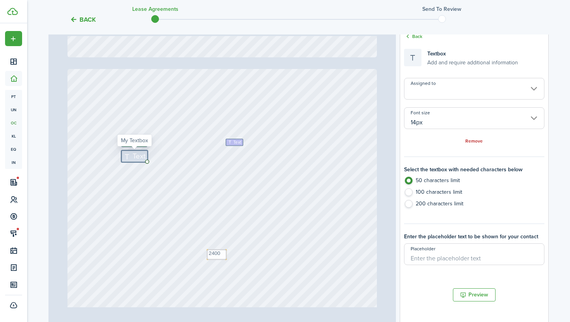
click at [427, 84] on input "Assigned to" at bounding box center [474, 89] width 140 height 22
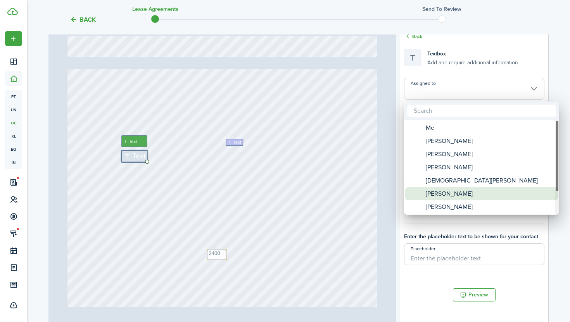
click at [469, 192] on div "[PERSON_NAME]" at bounding box center [484, 193] width 137 height 13
type input "[PERSON_NAME]"
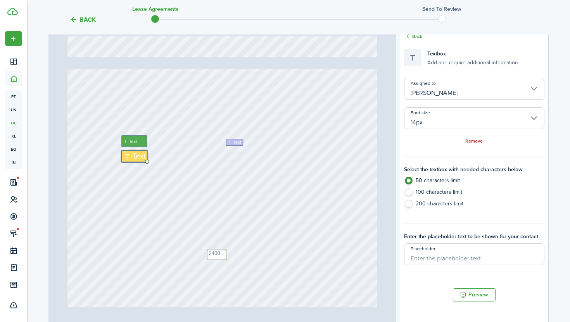
click at [426, 123] on input "14px" at bounding box center [474, 118] width 140 height 22
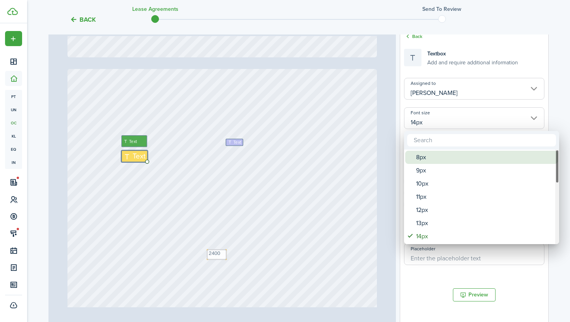
click at [448, 157] on div "8px" at bounding box center [484, 157] width 137 height 13
type input "8px"
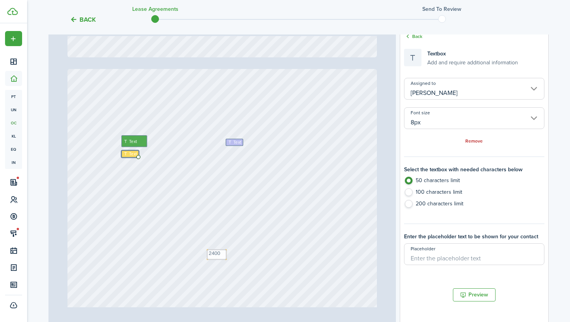
click at [354, 173] on div "Text Text 2400 Text Text" at bounding box center [223, 273] width 310 height 409
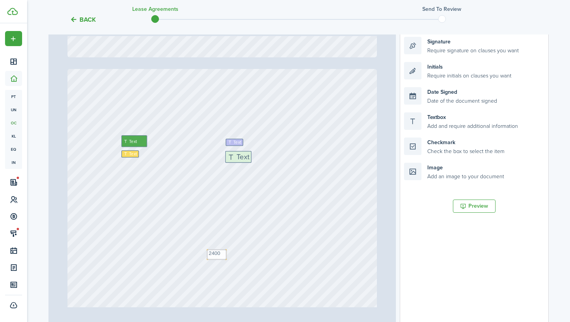
drag, startPoint x: 452, startPoint y: 124, endPoint x: 273, endPoint y: 163, distance: 182.9
click at [273, 163] on div "Page 2 of 13 50% 75% 100% 150% 200% Fit Text 4800 Text [PERSON_NAME] Text [STRE…" at bounding box center [298, 166] width 500 height 322
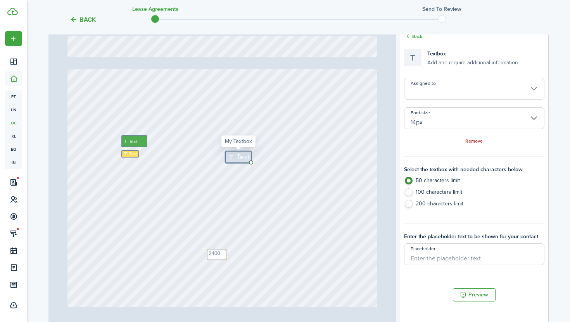
click at [423, 88] on input "Assigned to" at bounding box center [474, 89] width 140 height 22
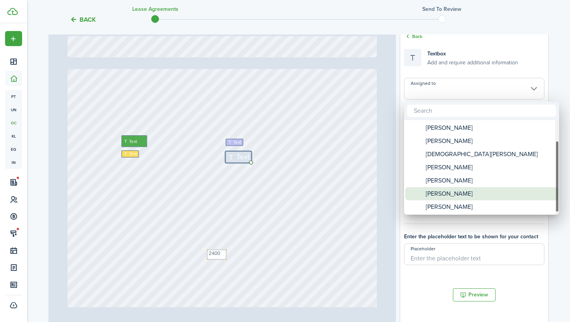
click at [480, 195] on div "[PERSON_NAME]" at bounding box center [484, 193] width 137 height 13
type input "[PERSON_NAME]"
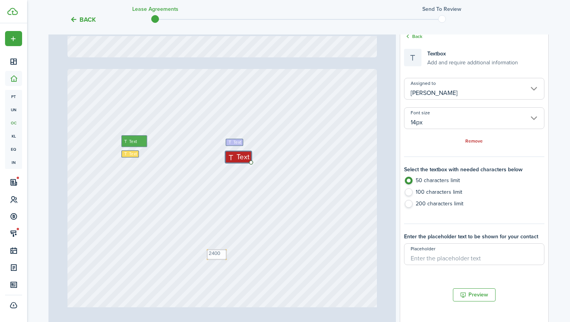
click at [434, 122] on input "14px" at bounding box center [474, 118] width 140 height 22
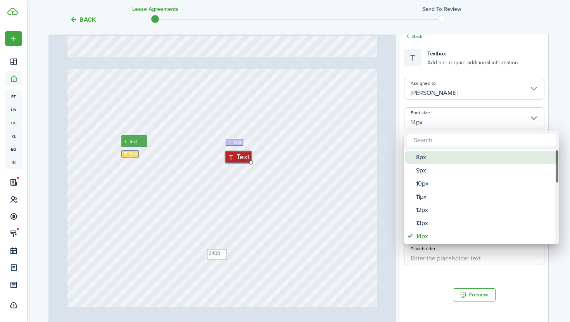
click at [445, 158] on div "8px" at bounding box center [484, 157] width 137 height 13
type input "8px"
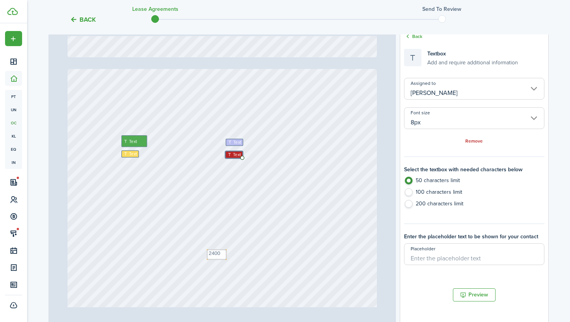
click at [374, 182] on div "Text Text 2400 Text Text Text" at bounding box center [223, 273] width 310 height 409
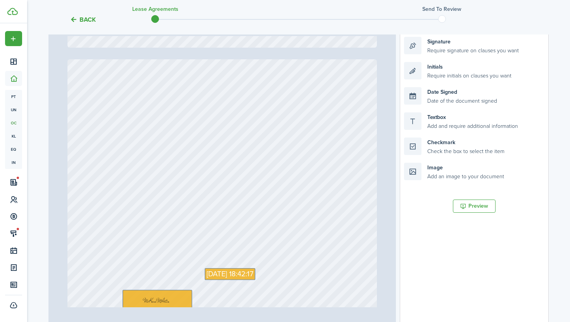
type input "9"
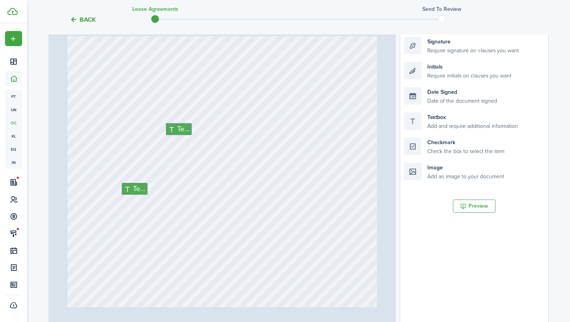
scroll to position [3484, 0]
drag, startPoint x: 454, startPoint y: 126, endPoint x: 302, endPoint y: 139, distance: 153.1
click at [302, 139] on div "Page 9 of 13 50% 75% 100% 150% 200% Fit Text 4800 Text [PERSON_NAME] Text [STRE…" at bounding box center [298, 166] width 500 height 322
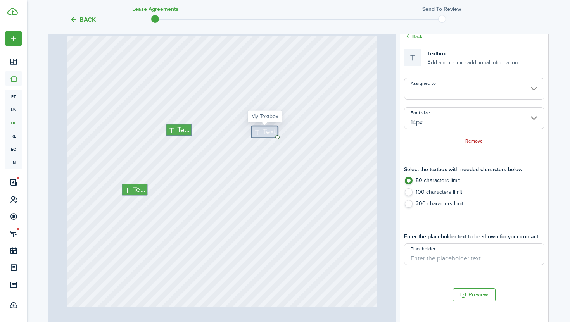
click at [431, 92] on input "Assigned to" at bounding box center [474, 89] width 140 height 22
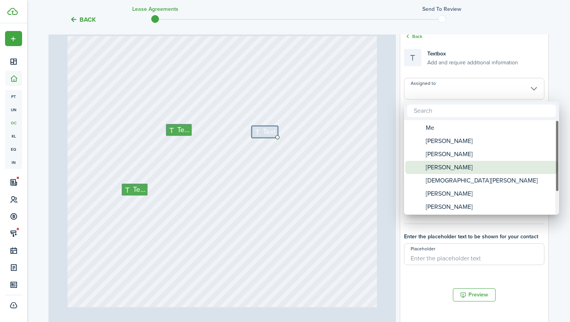
click at [459, 165] on div "[PERSON_NAME]" at bounding box center [484, 167] width 137 height 13
type input "[PERSON_NAME]"
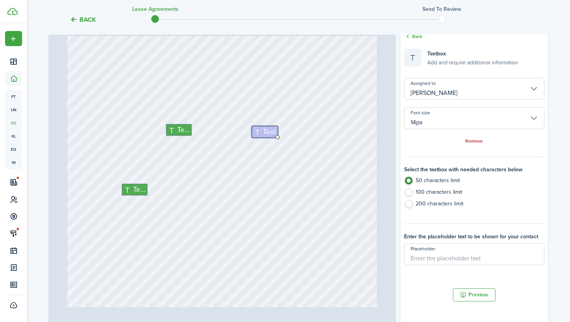
click at [439, 125] on input "14px" at bounding box center [474, 118] width 140 height 22
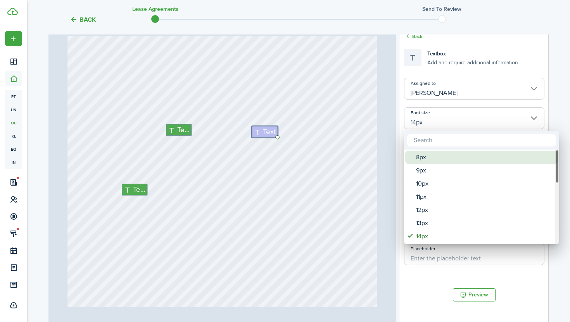
click at [450, 158] on div "8px" at bounding box center [484, 157] width 137 height 13
type input "8px"
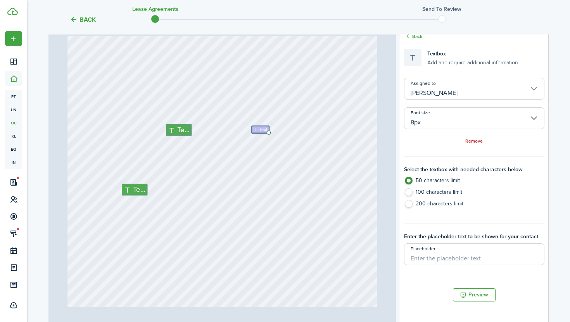
click at [365, 153] on div "Text Text Text" at bounding box center [223, 118] width 310 height 409
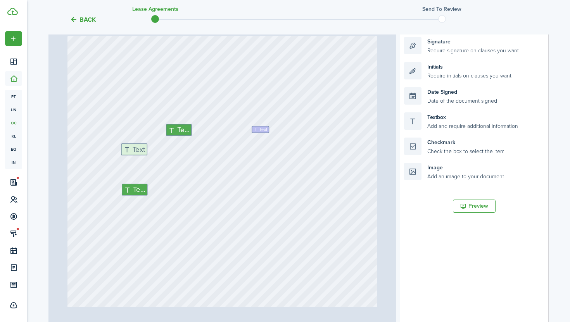
drag, startPoint x: 451, startPoint y: 123, endPoint x: 168, endPoint y: 154, distance: 285.0
click at [168, 154] on div "Page 9 of 13 50% 75% 100% 150% 200% Fit Text 4800 Text [PERSON_NAME] Text [STRE…" at bounding box center [298, 166] width 500 height 322
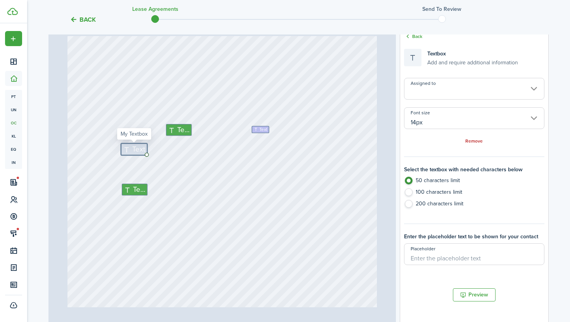
click at [427, 92] on input "Assigned to" at bounding box center [474, 89] width 140 height 22
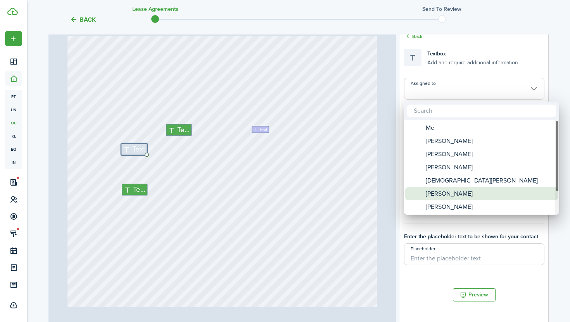
click at [473, 193] on div "[PERSON_NAME]" at bounding box center [484, 193] width 137 height 13
type input "[PERSON_NAME]"
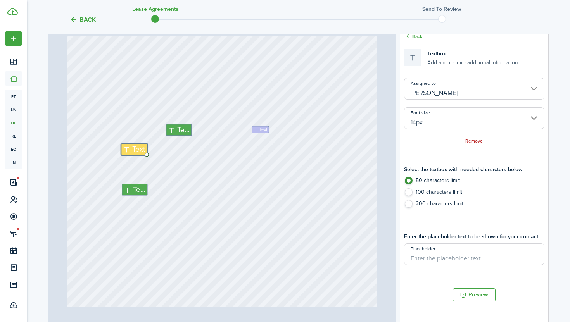
click at [437, 118] on input "14px" at bounding box center [474, 118] width 140 height 22
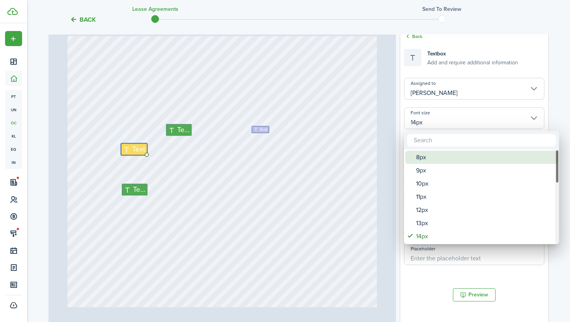
click at [445, 158] on div "8px" at bounding box center [484, 157] width 137 height 13
type input "8px"
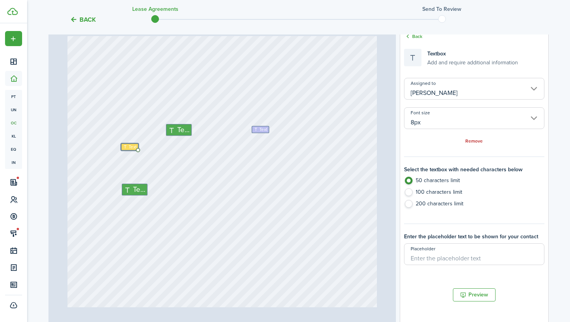
click at [321, 165] on div "Text Text Text Text" at bounding box center [223, 118] width 310 height 409
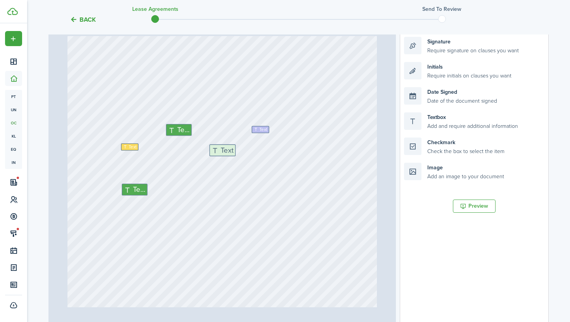
drag, startPoint x: 445, startPoint y: 120, endPoint x: 250, endPoint y: 152, distance: 197.3
click at [250, 152] on div "Page 9 of 13 50% 75% 100% 150% 200% Fit Text 4800 Text [PERSON_NAME] Text [STRE…" at bounding box center [298, 166] width 500 height 322
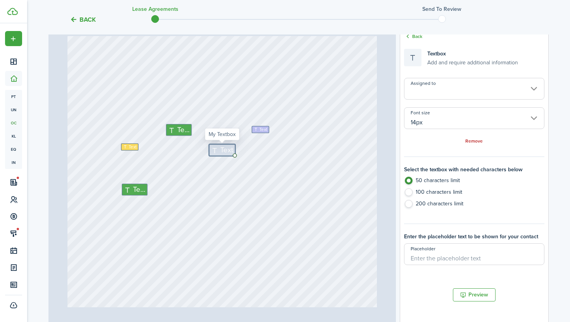
click at [436, 118] on input "14px" at bounding box center [474, 118] width 140 height 22
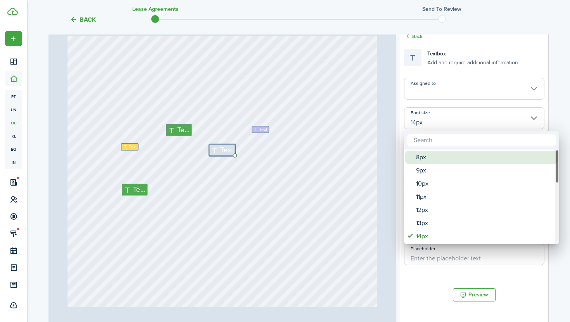
click at [440, 157] on div "8px" at bounding box center [484, 157] width 137 height 13
type input "8px"
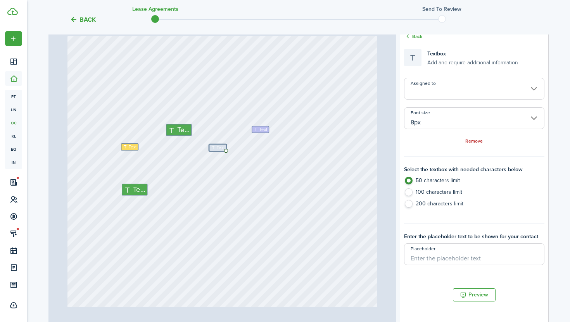
click at [431, 91] on input "Assigned to" at bounding box center [474, 89] width 140 height 22
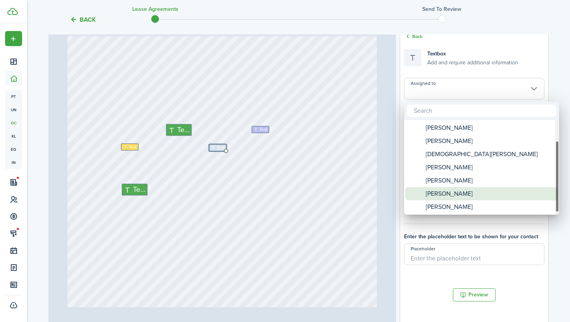
click at [479, 197] on div "[PERSON_NAME]" at bounding box center [484, 193] width 137 height 13
type input "[PERSON_NAME]"
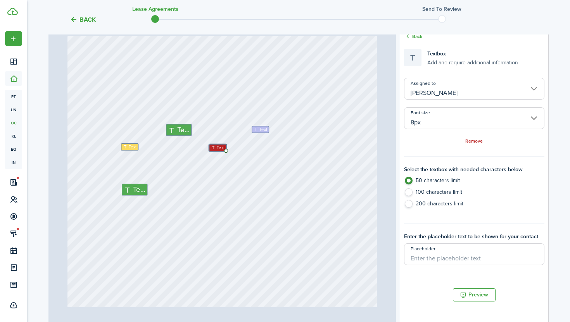
click at [294, 189] on div "Text Text Text Text Text" at bounding box center [223, 118] width 310 height 409
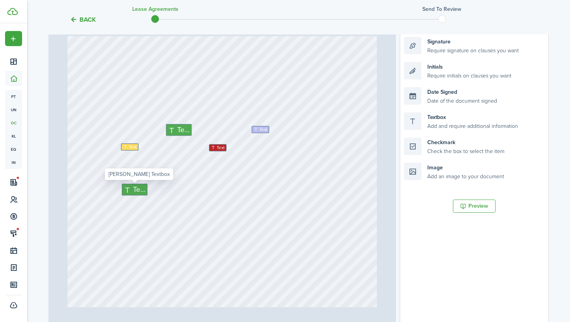
click at [133, 190] on span "Text" at bounding box center [139, 190] width 12 height 11
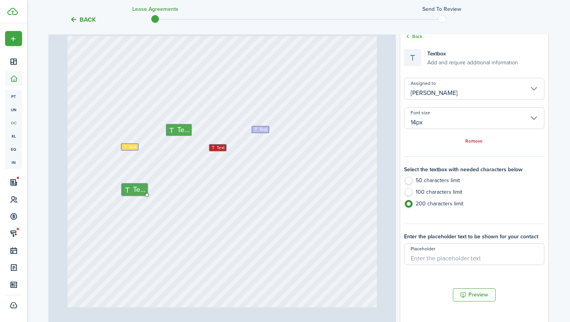
click at [427, 118] on input "14px" at bounding box center [474, 118] width 140 height 22
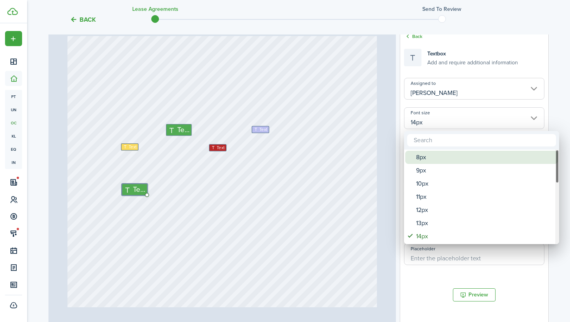
click at [442, 154] on div "8px" at bounding box center [484, 157] width 137 height 13
type input "8px"
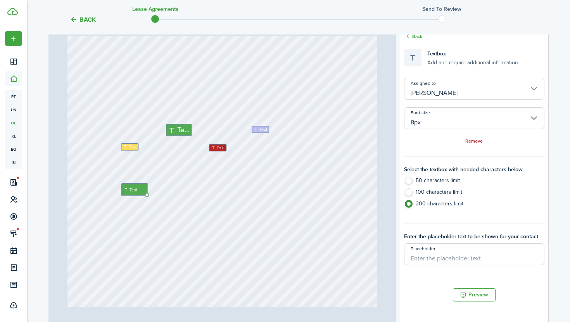
click at [423, 150] on div "Assigned to [PERSON_NAME] Font size 8px Remove Select the textbox with needed c…" at bounding box center [474, 171] width 140 height 187
click at [415, 35] on link "Back" at bounding box center [413, 36] width 18 height 7
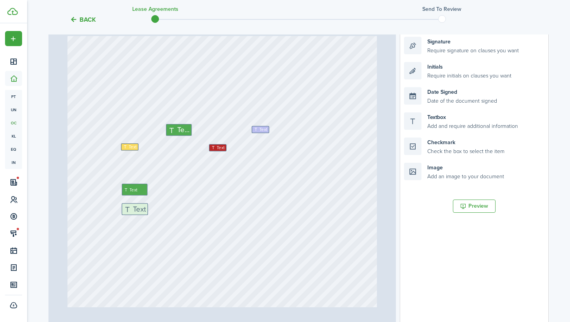
drag, startPoint x: 449, startPoint y: 121, endPoint x: 166, endPoint y: 211, distance: 296.7
click at [166, 211] on div "Page 9 of 13 50% 75% 100% 150% 200% Fit Text 4800 Text [PERSON_NAME] Text [STRE…" at bounding box center [298, 166] width 500 height 322
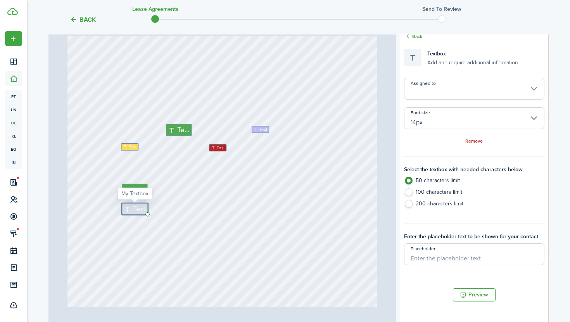
click at [442, 119] on input "14px" at bounding box center [474, 118] width 140 height 22
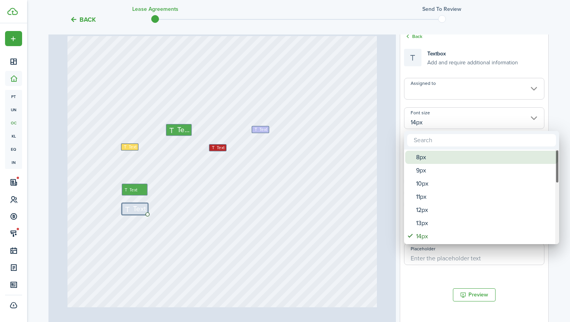
click at [451, 155] on div "8px" at bounding box center [484, 157] width 137 height 13
type input "8px"
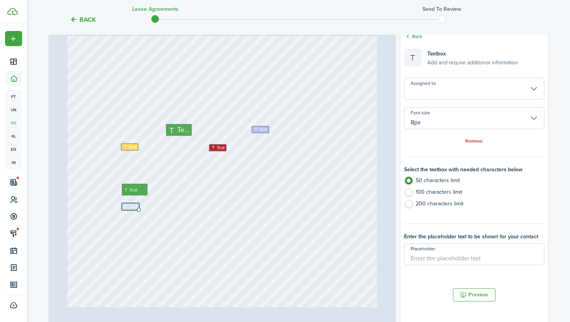
click at [436, 97] on input "Assigned to" at bounding box center [474, 89] width 140 height 22
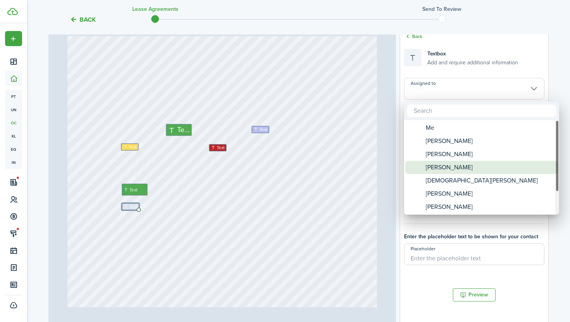
click at [467, 169] on div "[PERSON_NAME]" at bounding box center [484, 167] width 137 height 13
type input "[PERSON_NAME]"
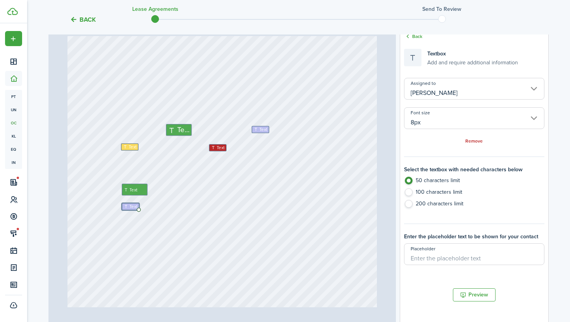
click at [334, 173] on div "Text Text Text Text Text Text" at bounding box center [223, 118] width 310 height 409
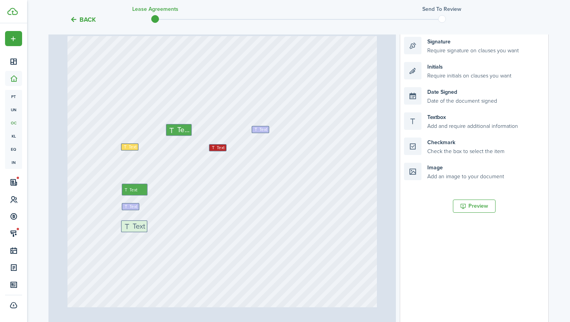
drag, startPoint x: 448, startPoint y: 123, endPoint x: 165, endPoint y: 232, distance: 302.8
click at [165, 232] on div "Page 9 of 13 50% 75% 100% 150% 200% Fit Text 4800 Text [PERSON_NAME] Text [STRE…" at bounding box center [298, 166] width 500 height 322
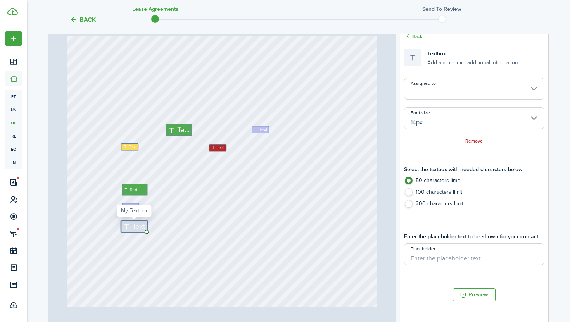
click at [437, 116] on input "14px" at bounding box center [474, 118] width 140 height 22
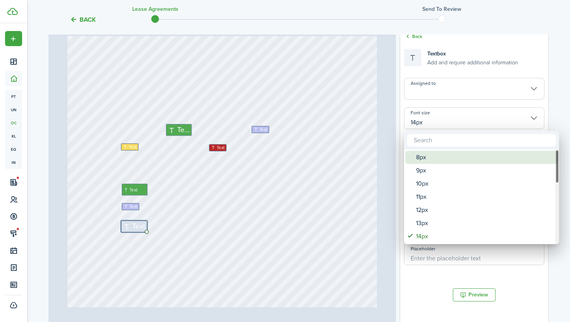
click at [448, 157] on div "8px" at bounding box center [484, 157] width 137 height 13
type input "8px"
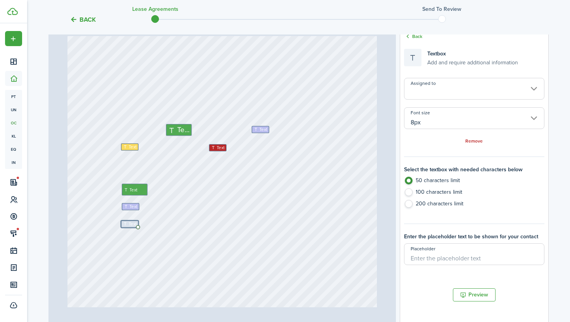
click at [440, 96] on input "Assigned to" at bounding box center [474, 89] width 140 height 22
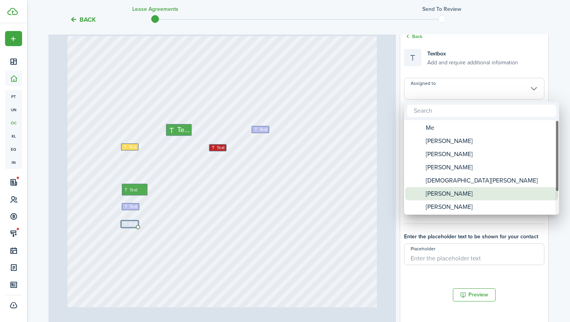
click at [473, 192] on div "[PERSON_NAME]" at bounding box center [484, 193] width 137 height 13
type input "[PERSON_NAME]"
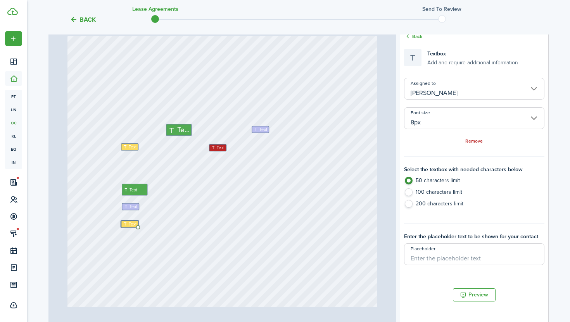
click at [352, 206] on div "Text Text Text Text Text Text Text" at bounding box center [223, 118] width 310 height 409
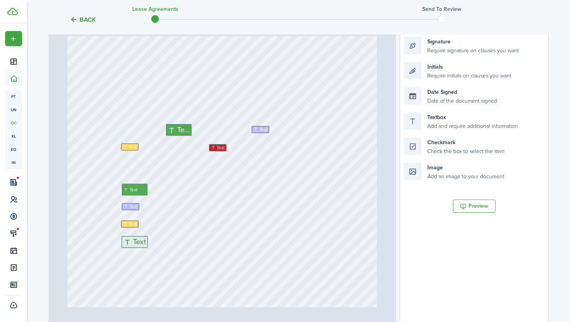
drag, startPoint x: 448, startPoint y: 121, endPoint x: 165, endPoint y: 245, distance: 308.7
click at [165, 245] on div "Page 9 of 13 50% 75% 100% 150% 200% Fit Text 4800 Text [PERSON_NAME] Text [STRE…" at bounding box center [298, 166] width 500 height 322
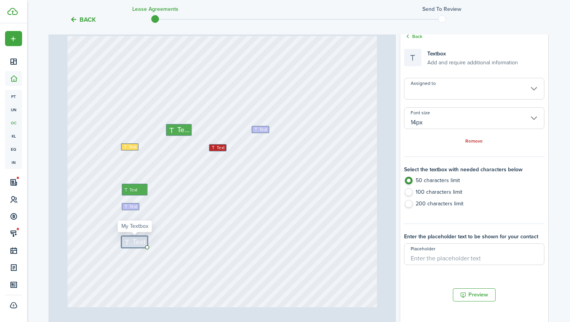
click at [432, 118] on input "14px" at bounding box center [474, 118] width 140 height 22
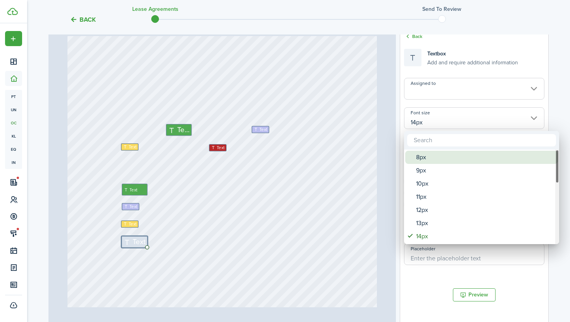
click at [443, 159] on div "8px" at bounding box center [484, 157] width 137 height 13
type input "8px"
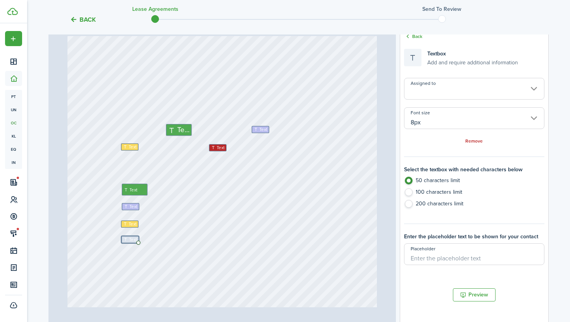
click at [433, 94] on input "Assigned to" at bounding box center [474, 89] width 140 height 22
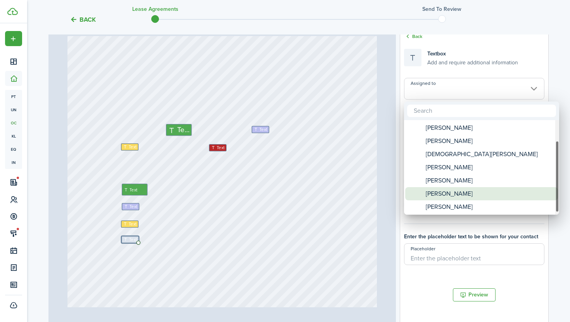
click at [477, 196] on div "[PERSON_NAME]" at bounding box center [484, 193] width 137 height 13
type input "[PERSON_NAME]"
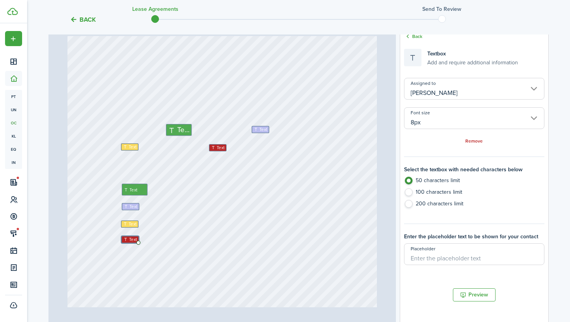
click at [332, 222] on div "Text Text Text Text Text Text Text Text" at bounding box center [223, 118] width 310 height 409
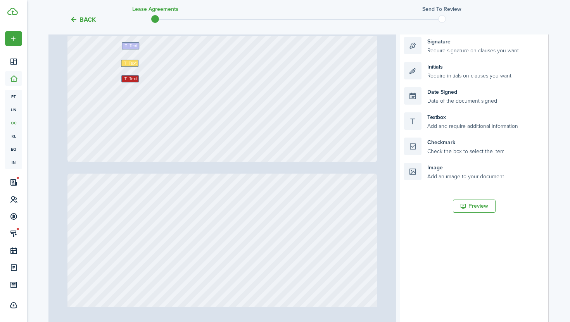
type input "10"
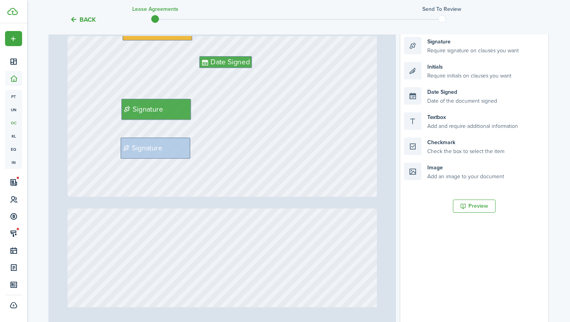
scroll to position [4056, 0]
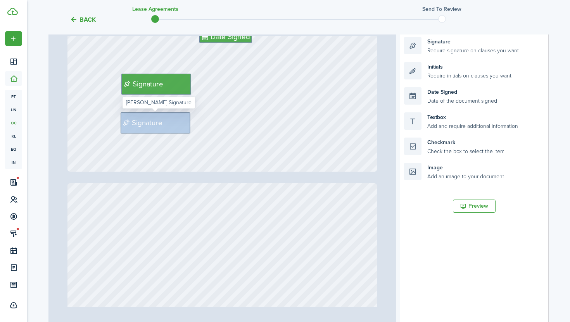
click at [166, 119] on div "Signature" at bounding box center [156, 123] width 70 height 21
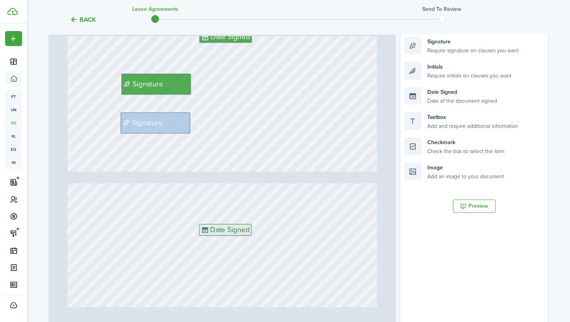
drag, startPoint x: 462, startPoint y: 100, endPoint x: 256, endPoint y: 237, distance: 246.7
click at [256, 237] on div "Page 10 of 13 50% 75% 100% 150% 200% Fit Text 4800 Text [PERSON_NAME] Text [STR…" at bounding box center [298, 166] width 500 height 322
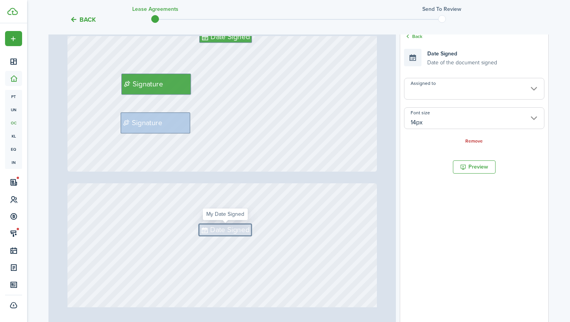
click at [431, 92] on input "Assigned to" at bounding box center [474, 89] width 140 height 22
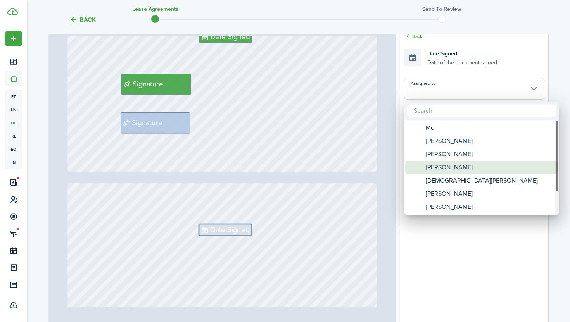
click at [469, 171] on div "[PERSON_NAME]" at bounding box center [484, 167] width 137 height 13
type input "[PERSON_NAME]"
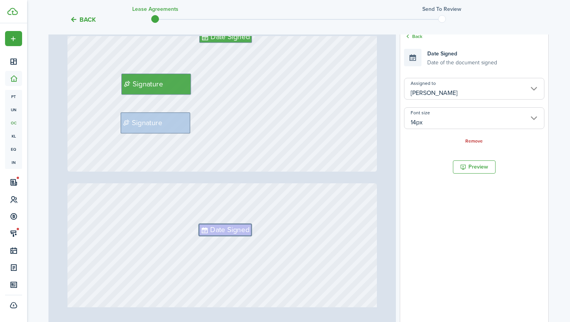
click at [422, 69] on div "Date Signed Date of the document signed" at bounding box center [474, 57] width 140 height 25
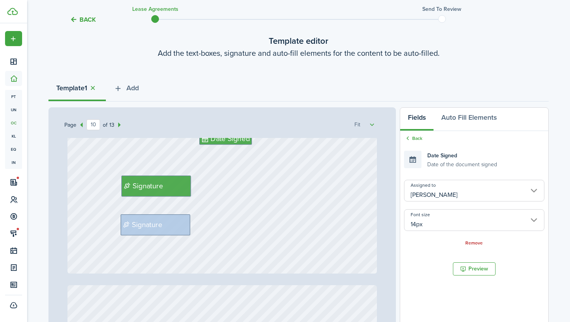
scroll to position [29, 0]
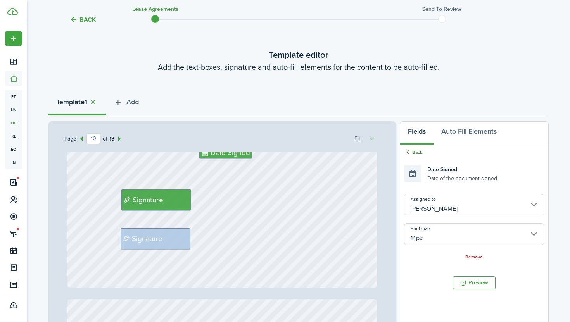
click at [416, 152] on link "Back" at bounding box center [413, 152] width 18 height 7
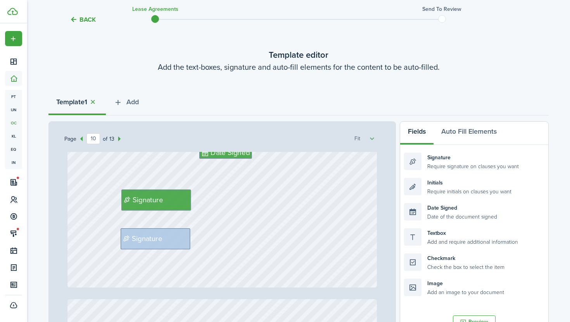
type input "11"
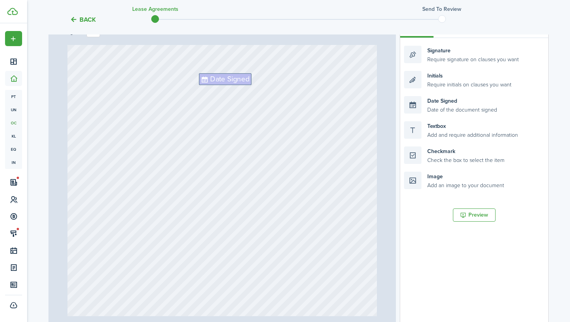
scroll to position [147, 0]
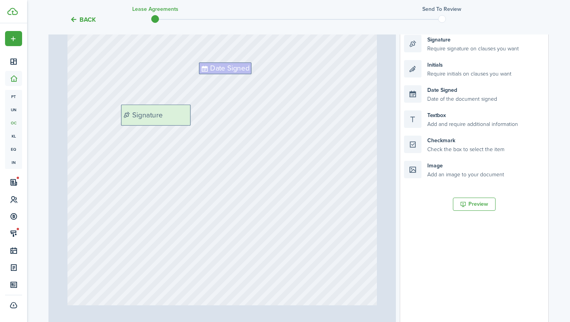
drag, startPoint x: 438, startPoint y: 48, endPoint x: 154, endPoint y: 118, distance: 292.5
click at [154, 118] on div "Page 11 of 13 50% 75% 100% 150% 200% Fit Text 4800 Text [PERSON_NAME] Text [STR…" at bounding box center [298, 164] width 500 height 322
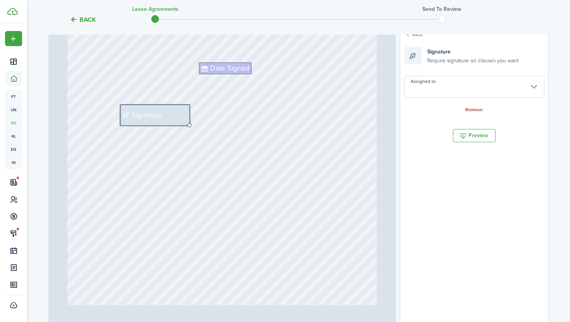
click at [442, 90] on input "Assigned to" at bounding box center [474, 87] width 140 height 22
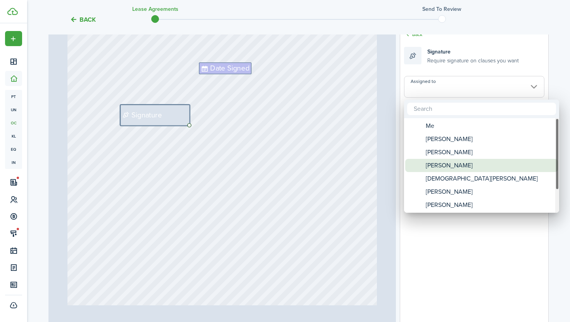
click at [464, 164] on div "[PERSON_NAME]" at bounding box center [484, 165] width 137 height 13
type input "[PERSON_NAME]"
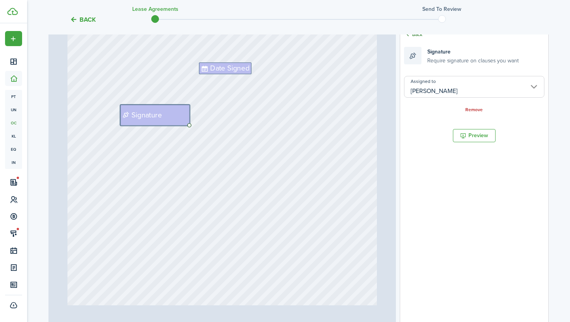
click at [416, 36] on link "Back" at bounding box center [413, 34] width 18 height 7
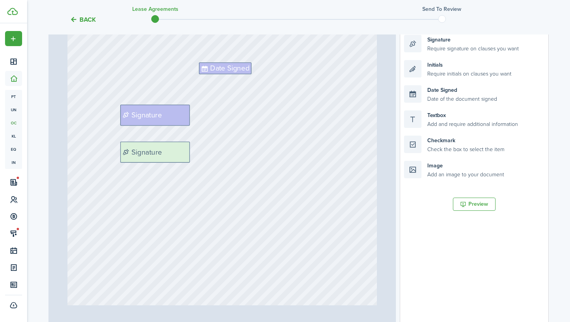
drag, startPoint x: 457, startPoint y: 45, endPoint x: 173, endPoint y: 152, distance: 303.5
click at [173, 152] on div "Page 11 of 13 50% 75% 100% 150% 200% Fit Text 4800 Text [PERSON_NAME] Text [STR…" at bounding box center [298, 164] width 500 height 322
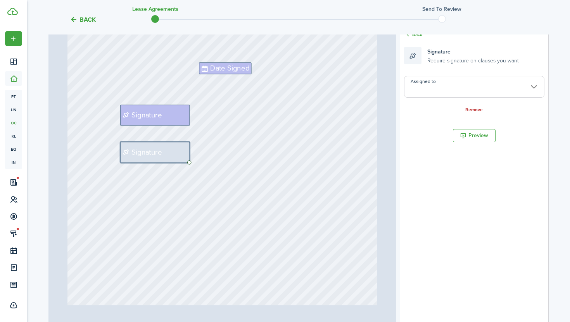
click at [433, 87] on input "Assigned to" at bounding box center [474, 87] width 140 height 22
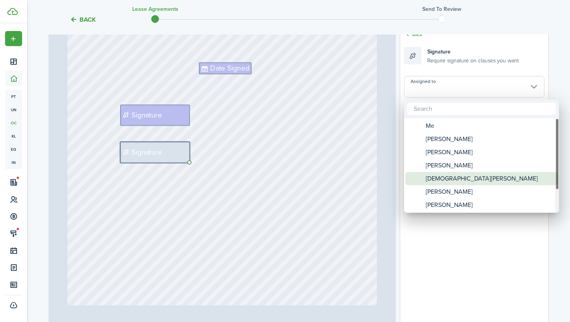
click at [460, 174] on span "[DEMOGRAPHIC_DATA][PERSON_NAME]" at bounding box center [482, 178] width 112 height 13
type input "[DEMOGRAPHIC_DATA][PERSON_NAME]"
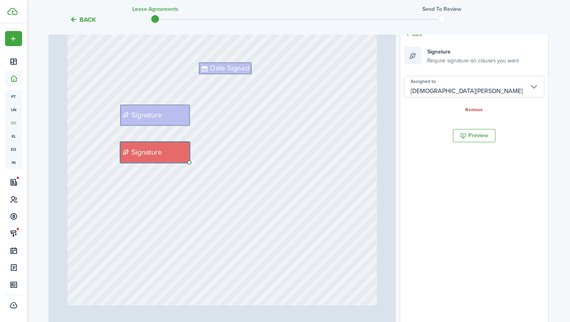
click at [341, 181] on div "Date Signed Signature Signature" at bounding box center [223, 226] width 310 height 409
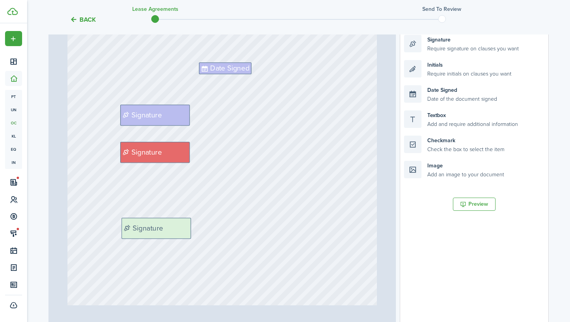
drag, startPoint x: 440, startPoint y: 47, endPoint x: 157, endPoint y: 232, distance: 338.4
click at [157, 232] on div "Page 11 of 13 50% 75% 100% 150% 200% Fit Text 4800 Text [PERSON_NAME] Text [STR…" at bounding box center [298, 164] width 500 height 322
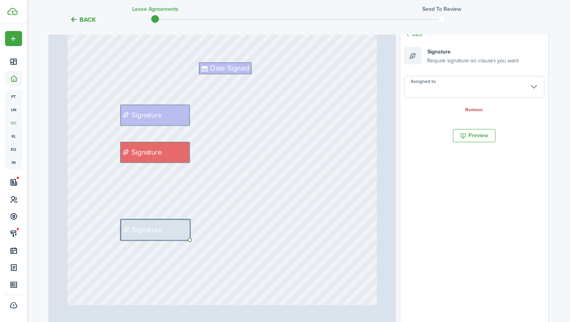
click at [424, 92] on input "Assigned to" at bounding box center [474, 87] width 140 height 22
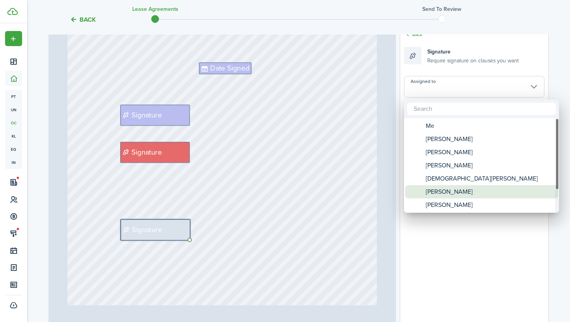
click at [474, 195] on div "[PERSON_NAME]" at bounding box center [484, 191] width 137 height 13
type input "[PERSON_NAME]"
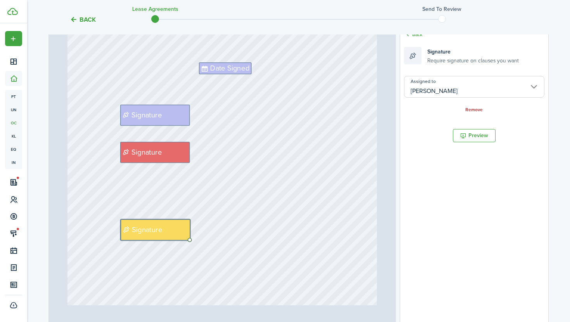
click at [294, 191] on div "Date Signed Signature Signature Signature" at bounding box center [223, 226] width 310 height 409
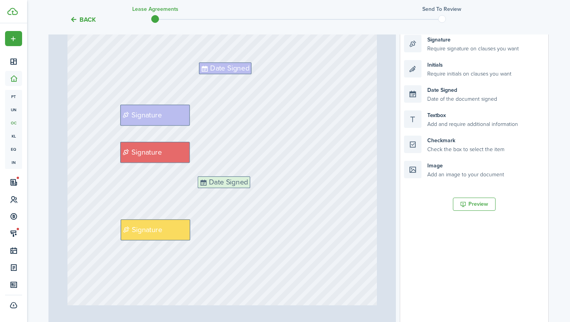
drag, startPoint x: 468, startPoint y: 93, endPoint x: 262, endPoint y: 184, distance: 225.5
click at [262, 184] on div "Page 11 of 13 50% 75% 100% 150% 200% Fit Text 4800 Text [PERSON_NAME] Text [STR…" at bounding box center [298, 164] width 500 height 322
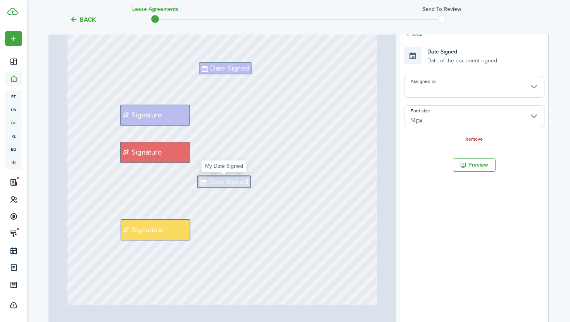
click at [439, 82] on input "Assigned to" at bounding box center [474, 87] width 140 height 22
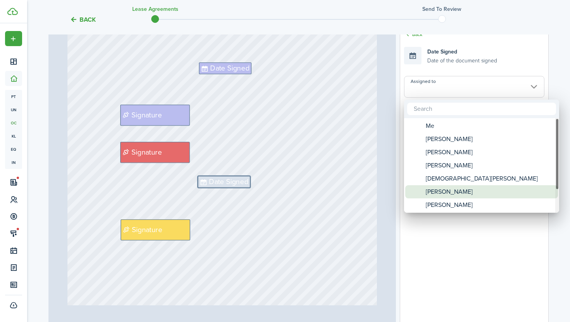
click at [469, 190] on div "[PERSON_NAME]" at bounding box center [484, 191] width 137 height 13
type input "[PERSON_NAME]"
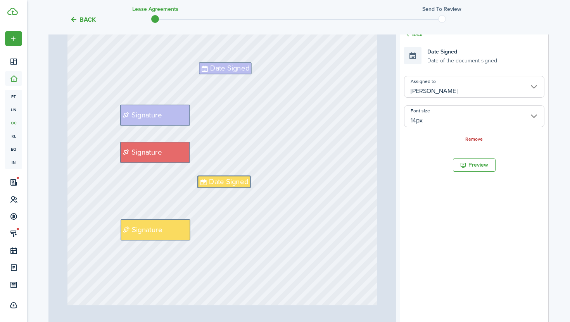
click at [291, 216] on div "Date Signed Signature Signature Signature Date Signed" at bounding box center [223, 226] width 310 height 409
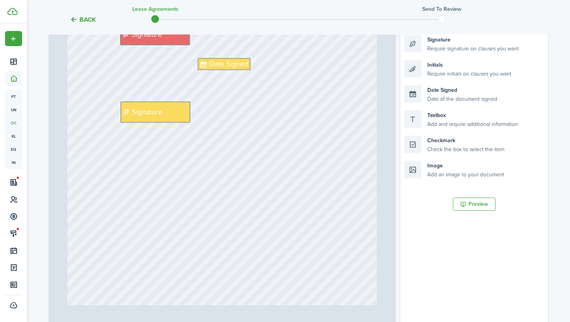
scroll to position [4337, 0]
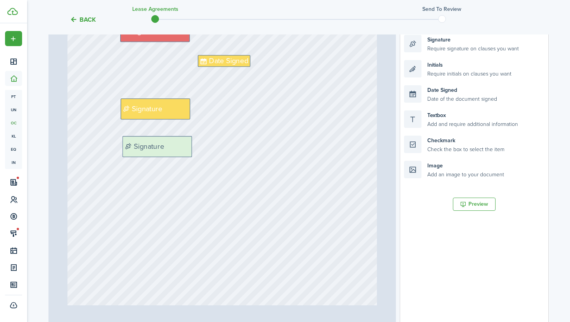
drag, startPoint x: 459, startPoint y: 47, endPoint x: 176, endPoint y: 148, distance: 299.9
click at [176, 148] on div "Page 11 of 13 50% 75% 100% 150% 200% Fit Text 4800 Text [PERSON_NAME] Text [STR…" at bounding box center [298, 164] width 500 height 322
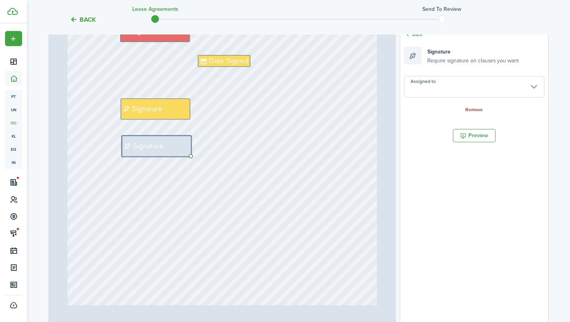
click at [438, 92] on input "Assigned to" at bounding box center [474, 87] width 140 height 22
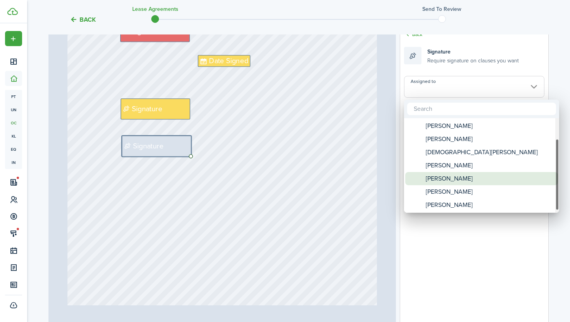
click at [485, 178] on div "[PERSON_NAME]" at bounding box center [484, 178] width 137 height 13
type input "[PERSON_NAME]"
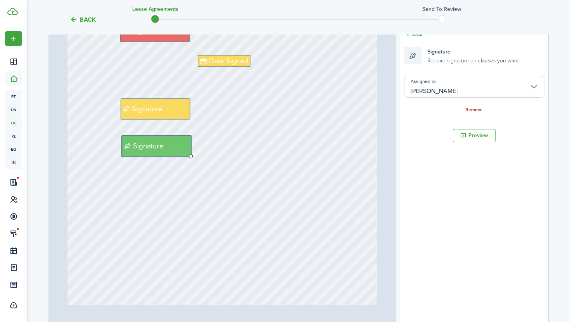
click at [335, 178] on div "Date Signed Signature Signature Signature Date Signed Signature" at bounding box center [223, 105] width 310 height 409
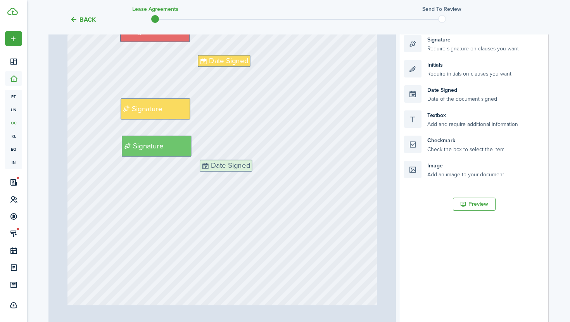
drag, startPoint x: 459, startPoint y: 87, endPoint x: 253, endPoint y: 162, distance: 219.0
click at [253, 162] on div "Page 11 of 13 50% 75% 100% 150% 200% Fit Text 4800 Text [PERSON_NAME] Text [STR…" at bounding box center [298, 164] width 500 height 322
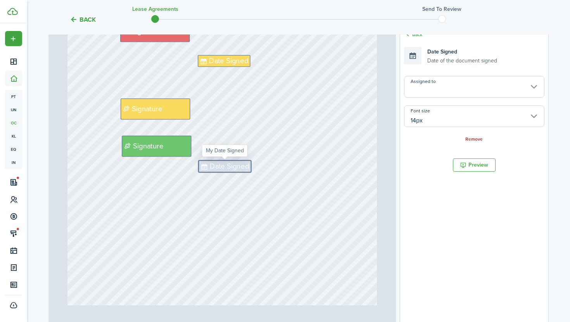
click at [440, 86] on input "Assigned to" at bounding box center [474, 87] width 140 height 22
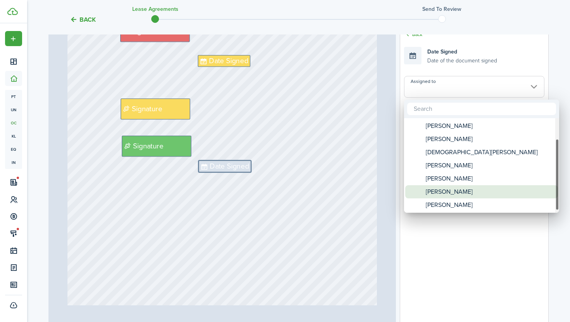
click at [476, 192] on div "[PERSON_NAME]" at bounding box center [484, 191] width 137 height 13
type input "[PERSON_NAME]"
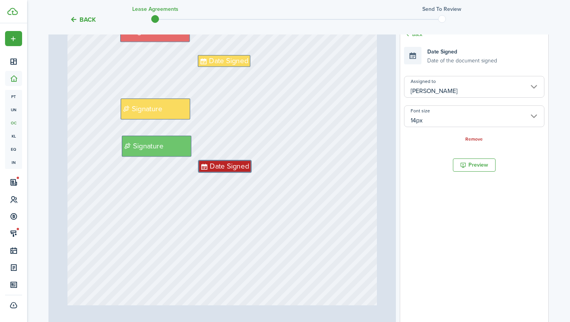
click at [353, 212] on div "Date Signed Signature Signature Signature Date Signed Signature Date Signed" at bounding box center [223, 105] width 310 height 409
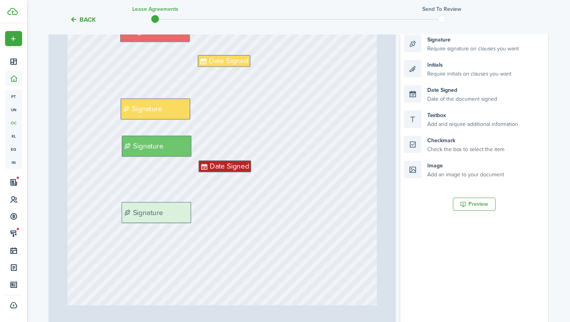
drag, startPoint x: 448, startPoint y: 48, endPoint x: 166, endPoint y: 216, distance: 328.2
click at [166, 216] on div "Page 11 of 13 50% 75% 100% 150% 200% Fit Text 4800 Text [PERSON_NAME] Text [STR…" at bounding box center [298, 164] width 500 height 322
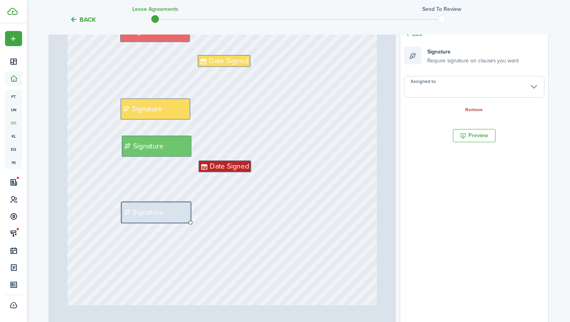
click at [435, 87] on input "Assigned to" at bounding box center [474, 87] width 140 height 22
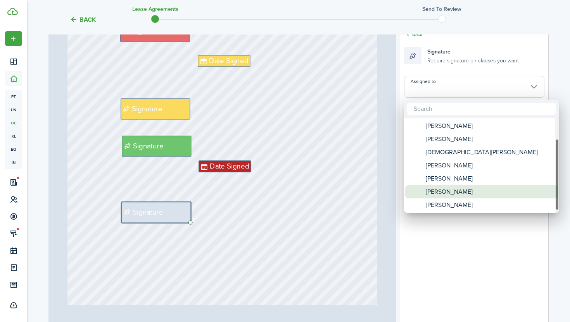
click at [478, 190] on div "[PERSON_NAME]" at bounding box center [484, 191] width 137 height 13
type input "[PERSON_NAME]"
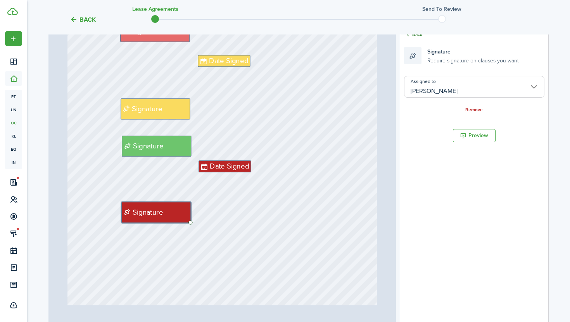
click at [420, 36] on link "Back" at bounding box center [413, 34] width 18 height 7
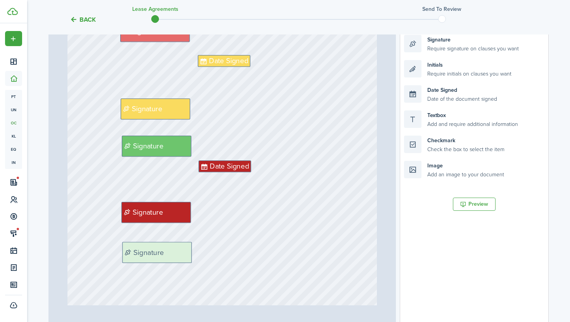
drag, startPoint x: 441, startPoint y: 48, endPoint x: 158, endPoint y: 255, distance: 350.3
click at [158, 255] on div "Page 11 of 13 50% 75% 100% 150% 200% Fit Text 4800 Text [PERSON_NAME] Text [STR…" at bounding box center [298, 164] width 500 height 322
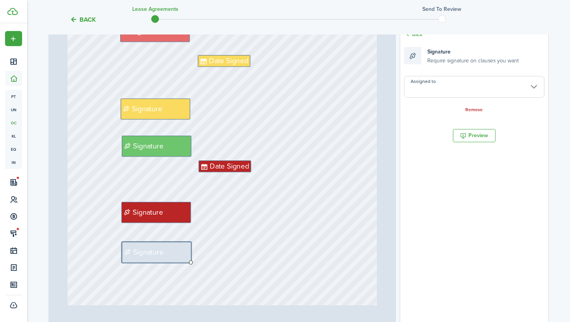
click at [432, 85] on input "Assigned to" at bounding box center [474, 87] width 140 height 22
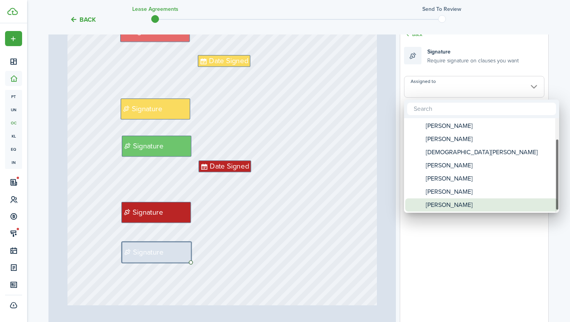
click at [481, 201] on div "[PERSON_NAME]" at bounding box center [484, 205] width 137 height 13
type input "[PERSON_NAME]"
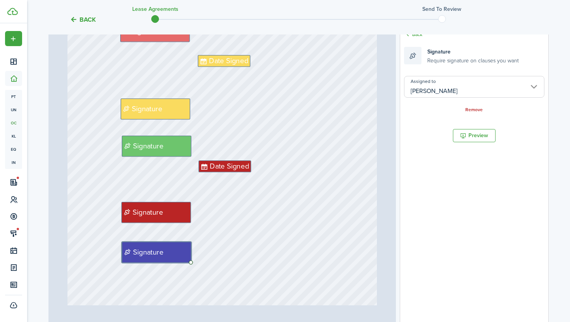
click at [337, 229] on div "Date Signed Signature Signature Signature Date Signed Signature Date Signed Sig…" at bounding box center [223, 105] width 310 height 409
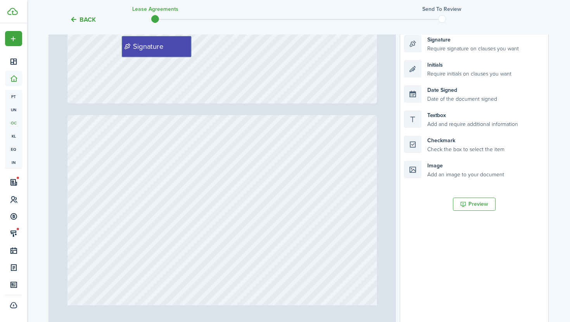
type input "12"
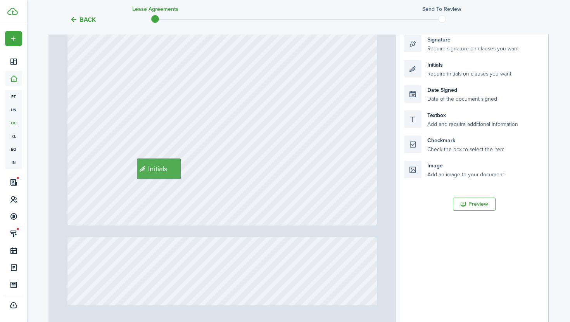
scroll to position [4862, 0]
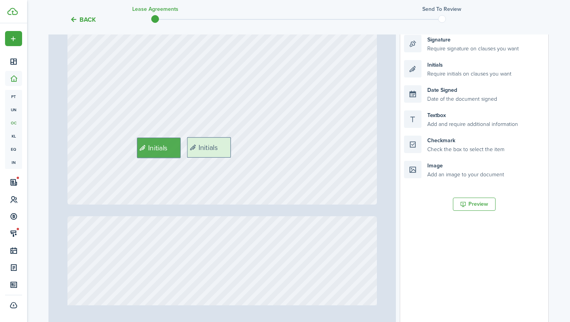
drag, startPoint x: 445, startPoint y: 70, endPoint x: 228, endPoint y: 147, distance: 230.8
click at [228, 147] on div "Page 12 of 13 50% 75% 100% 150% 200% Fit Text 4800 Text [PERSON_NAME] Text [STR…" at bounding box center [298, 164] width 500 height 322
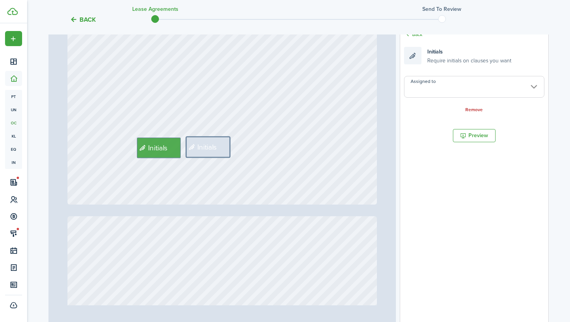
click at [435, 91] on input "Assigned to" at bounding box center [474, 87] width 140 height 22
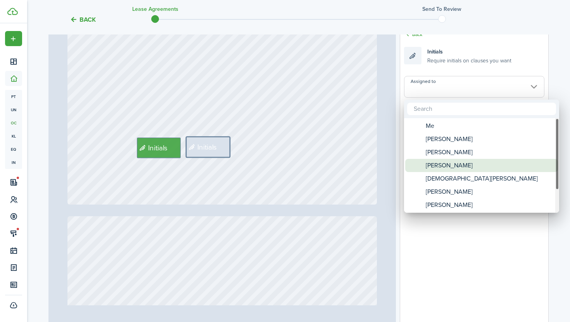
click at [460, 165] on div "[PERSON_NAME]" at bounding box center [484, 165] width 137 height 13
type input "[PERSON_NAME]"
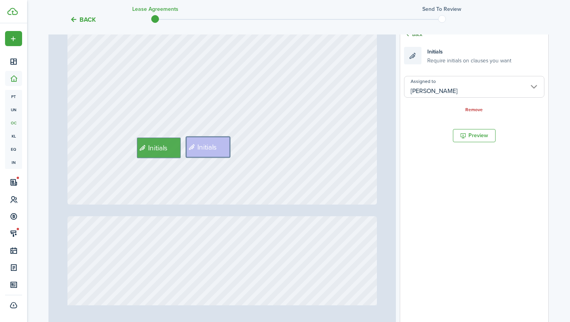
click at [417, 36] on link "Back" at bounding box center [413, 34] width 18 height 7
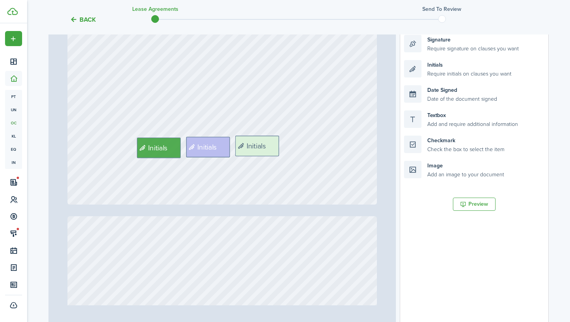
drag, startPoint x: 454, startPoint y: 67, endPoint x: 285, endPoint y: 143, distance: 185.1
click at [285, 143] on div "Page 12 of 13 50% 75% 100% 150% 200% Fit Text 4800 Text [PERSON_NAME] Text [STR…" at bounding box center [298, 164] width 500 height 322
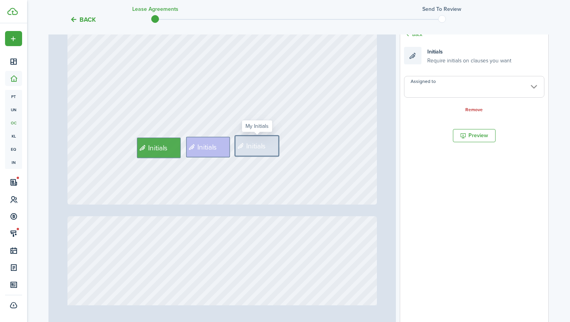
click at [439, 91] on input "Assigned to" at bounding box center [474, 87] width 140 height 22
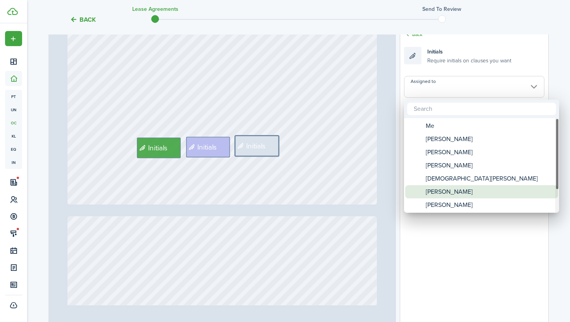
click at [466, 189] on div "[PERSON_NAME]" at bounding box center [484, 191] width 137 height 13
type input "[PERSON_NAME]"
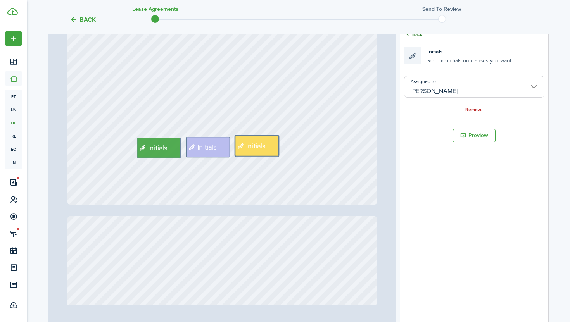
click at [415, 35] on link "Back" at bounding box center [413, 34] width 18 height 7
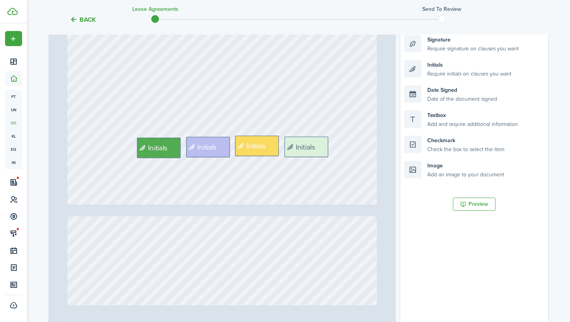
drag, startPoint x: 459, startPoint y: 69, endPoint x: 339, endPoint y: 145, distance: 142.1
click at [339, 145] on div "Page 12 of 13 50% 75% 100% 150% 200% Fit Text 4800 Text [PERSON_NAME] Text [STR…" at bounding box center [298, 164] width 500 height 322
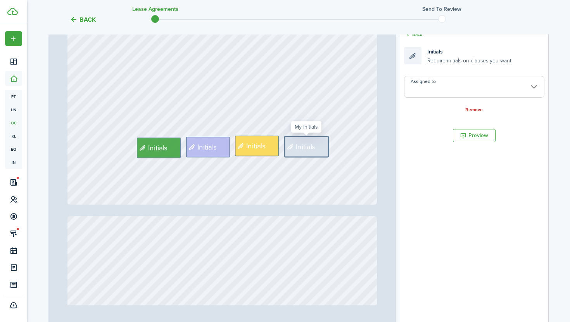
click at [432, 89] on input "Assigned to" at bounding box center [474, 87] width 140 height 22
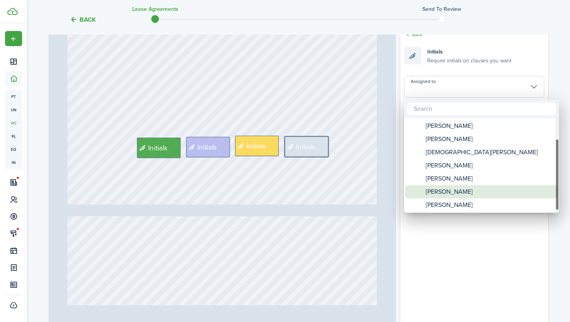
click at [474, 192] on div "[PERSON_NAME]" at bounding box center [484, 191] width 137 height 13
type input "[PERSON_NAME]"
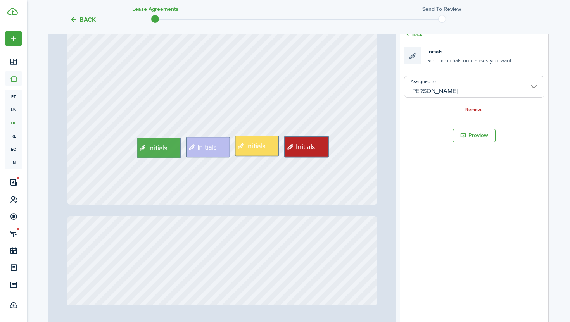
click at [338, 185] on div "Initials Initials Initials Initials" at bounding box center [223, 0] width 310 height 409
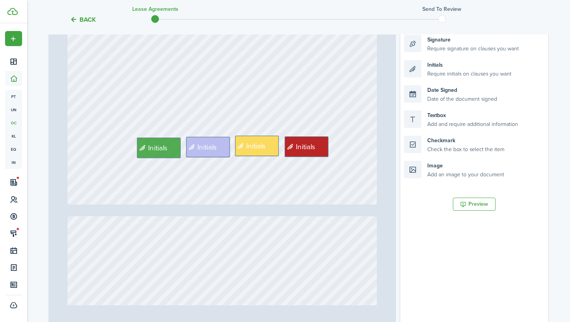
type input "13"
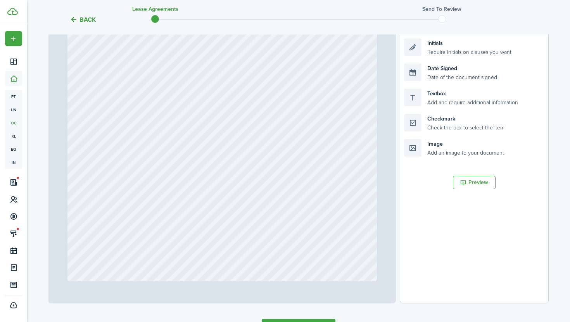
scroll to position [220, 0]
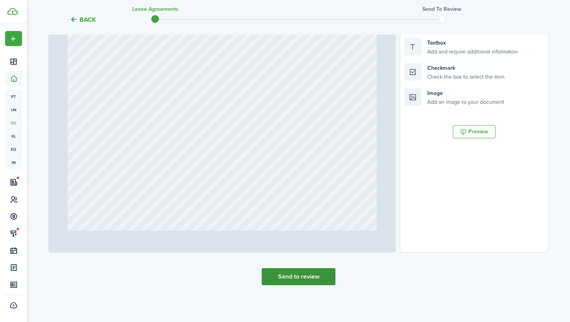
click at [312, 275] on button "Send to review" at bounding box center [299, 276] width 74 height 17
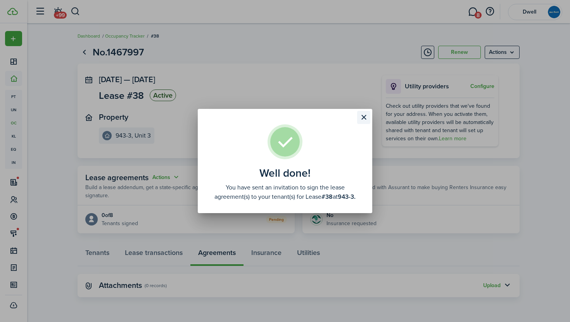
click at [365, 118] on button "Close modal" at bounding box center [363, 117] width 13 height 13
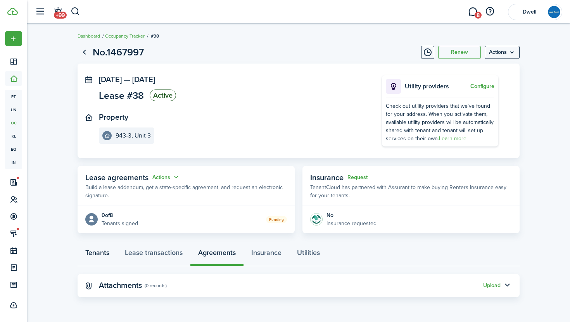
click at [99, 255] on link "Tenants" at bounding box center [98, 254] width 40 height 23
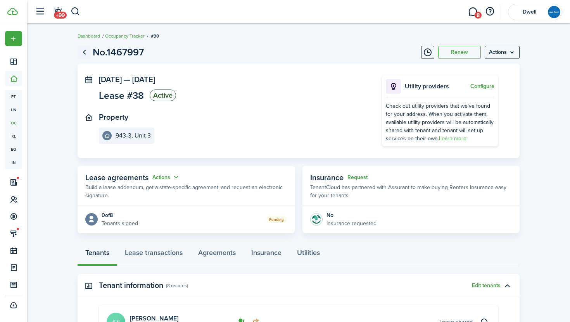
click at [84, 53] on link "Go back" at bounding box center [84, 52] width 13 height 13
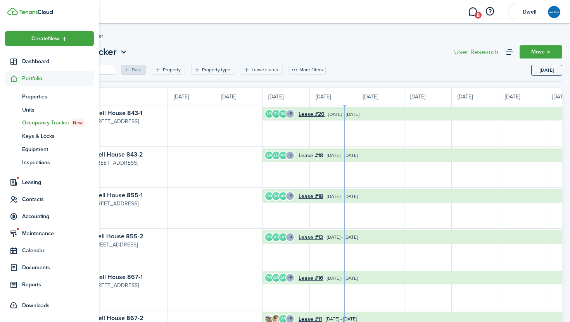
scroll to position [0, 142]
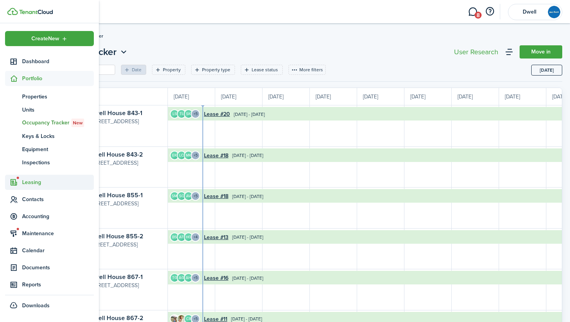
click at [32, 182] on span "Leasing" at bounding box center [58, 182] width 72 height 8
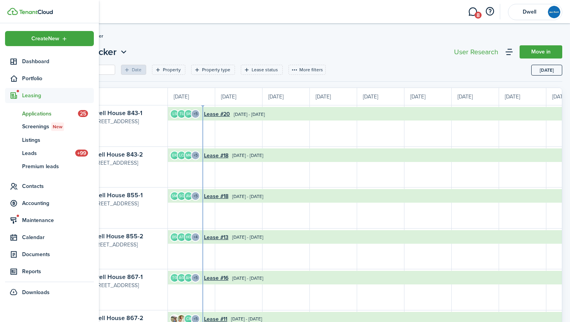
click at [37, 111] on span "Applications" at bounding box center [50, 114] width 56 height 8
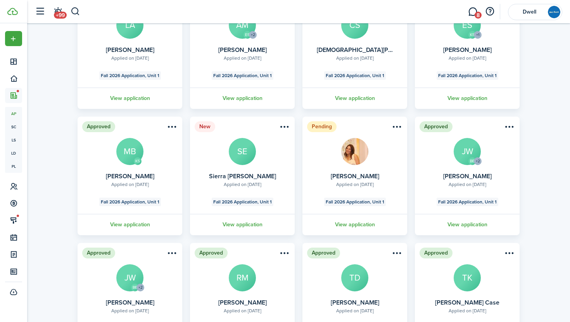
scroll to position [97, 0]
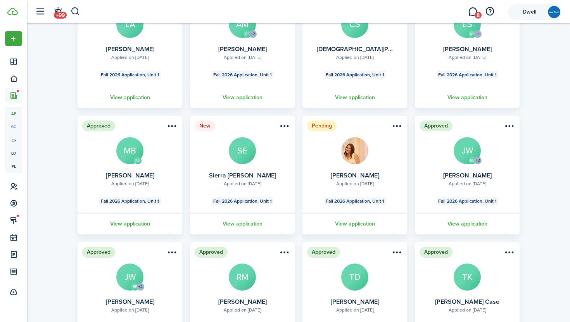
click at [535, 11] on span "Dwell" at bounding box center [529, 11] width 31 height 5
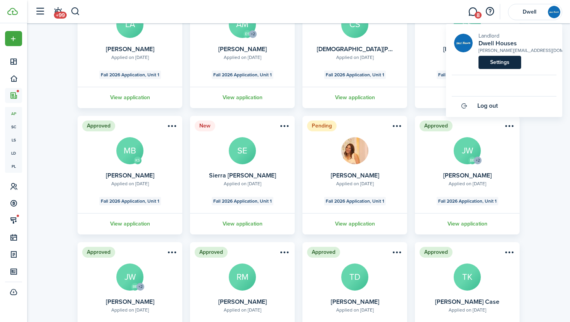
click at [505, 63] on link "Settings" at bounding box center [500, 62] width 43 height 13
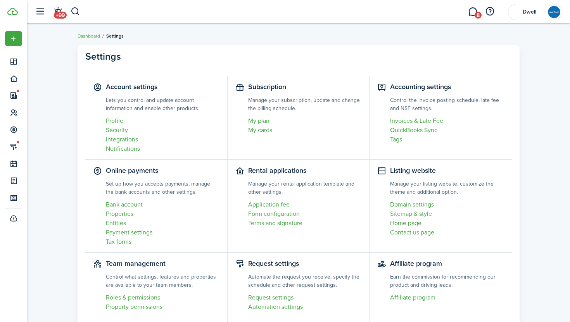
click at [412, 224] on link "Home page" at bounding box center [447, 223] width 114 height 9
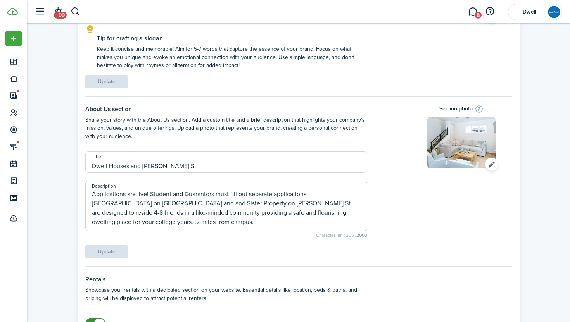
scroll to position [165, 0]
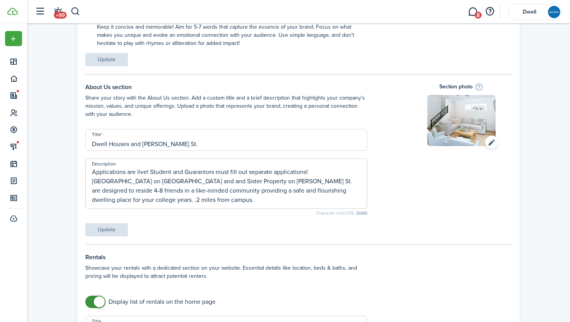
click at [150, 173] on textarea "Applications are live! Student and Guarantors must fill out separate applicatio…" at bounding box center [226, 186] width 281 height 37
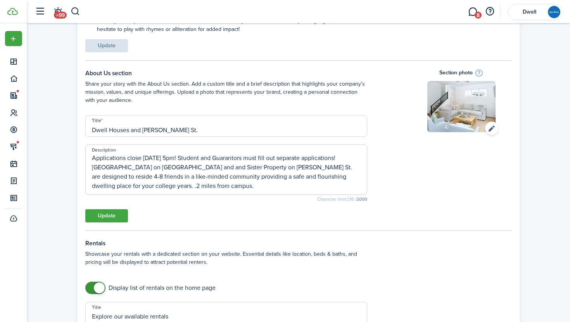
scroll to position [179, 0]
click at [111, 215] on button "Update" at bounding box center [106, 215] width 43 height 13
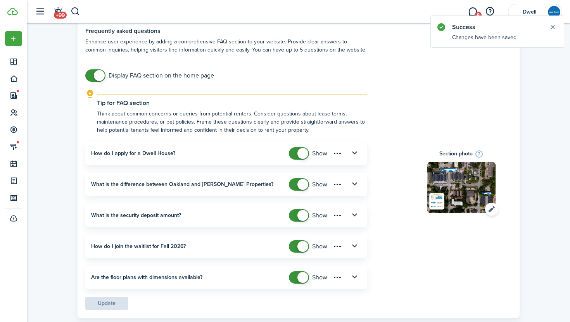
scroll to position [1264, 0]
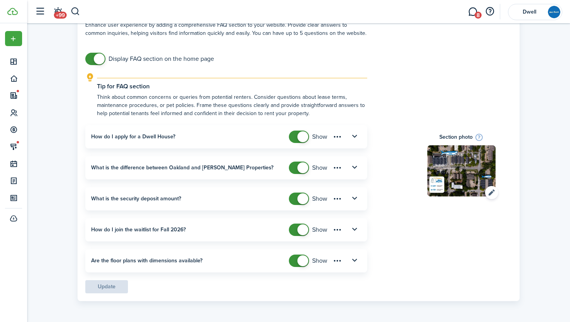
click at [155, 136] on panel-main-title "How do I apply for a Dwell House?" at bounding box center [133, 137] width 84 height 6
click at [355, 137] on button "button" at bounding box center [354, 136] width 13 height 13
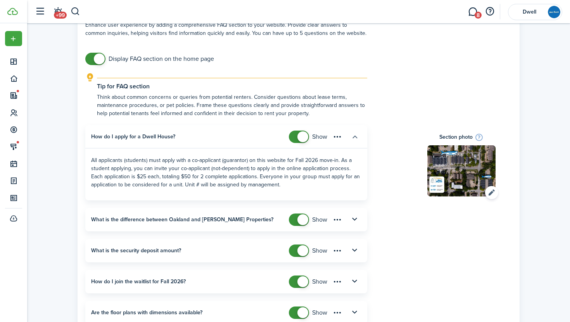
click at [355, 137] on button "button" at bounding box center [354, 136] width 13 height 13
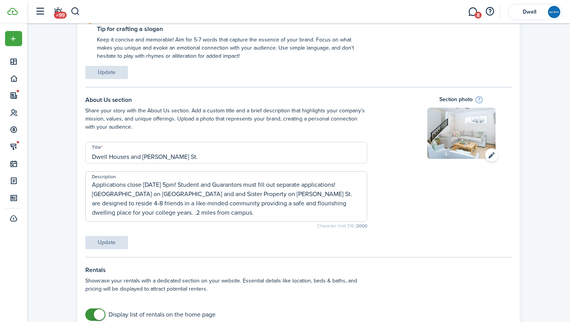
scroll to position [163, 0]
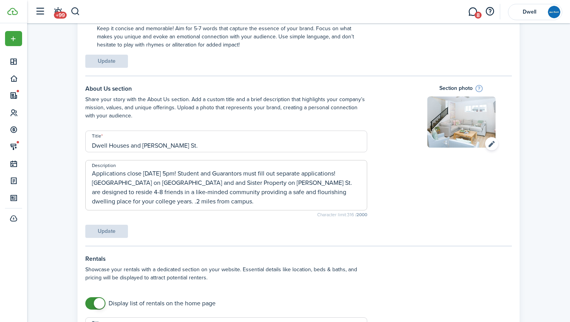
drag, startPoint x: 92, startPoint y: 173, endPoint x: 184, endPoint y: 175, distance: 92.0
click at [184, 175] on textarea "Applications close [DATE] 5pm! Student and Guarantors must fill out separate ap…" at bounding box center [226, 187] width 281 height 37
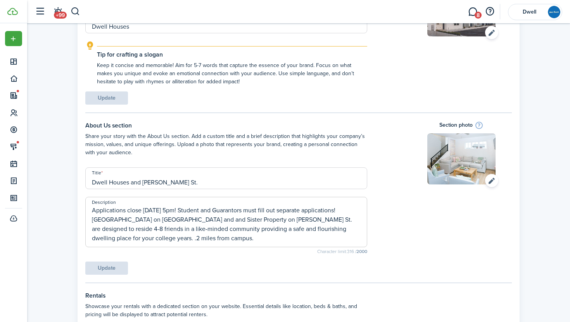
scroll to position [124, 0]
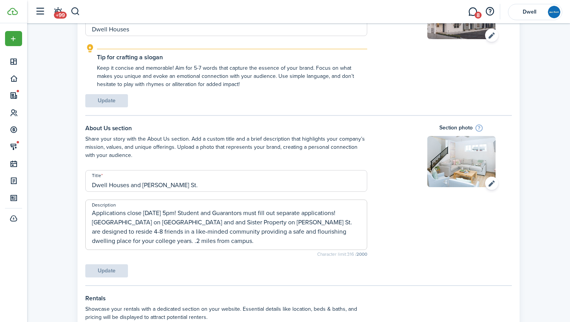
click at [190, 241] on textarea "Applications close [DATE] 5pm! Student and Guarantors must fill out separate ap…" at bounding box center [226, 227] width 281 height 37
click at [155, 211] on textarea "Applications close [DATE] 5pm! Student and Guarantors must fill out separate ap…" at bounding box center [226, 227] width 281 height 37
type textarea "Applications close [DATE] 5pm! Student and Guarantors must fill out separate ap…"
click at [109, 272] on button "Update" at bounding box center [106, 271] width 43 height 13
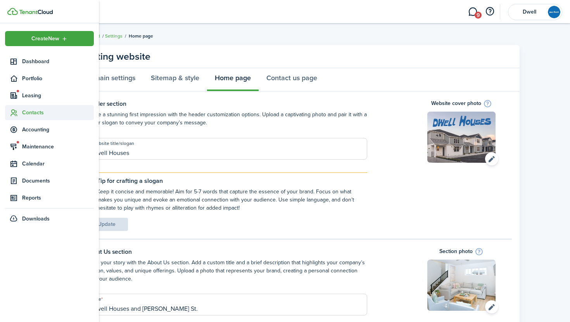
click at [16, 111] on icon at bounding box center [14, 113] width 8 height 8
click at [32, 132] on span "Tenants" at bounding box center [58, 131] width 72 height 8
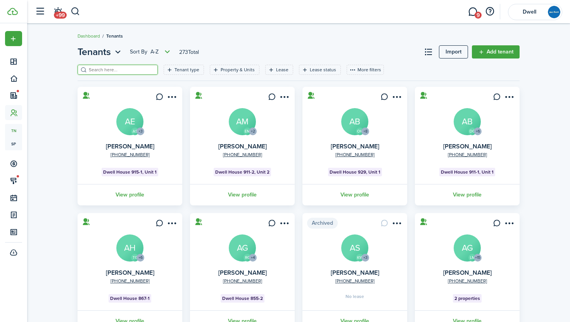
click at [116, 68] on input "search" at bounding box center [121, 69] width 68 height 7
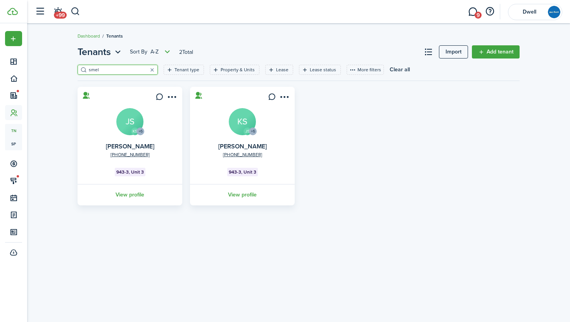
type input "smel"
click at [234, 125] on avatar-text "KS" at bounding box center [242, 121] width 27 height 27
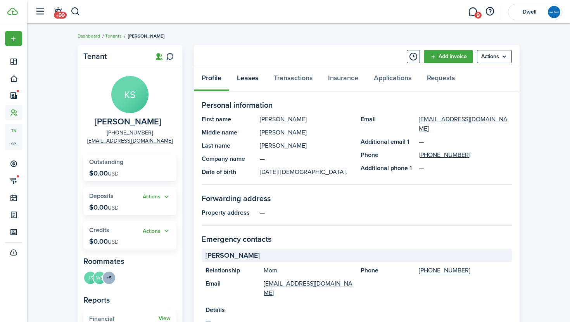
click at [248, 70] on link "Leases" at bounding box center [247, 79] width 37 height 23
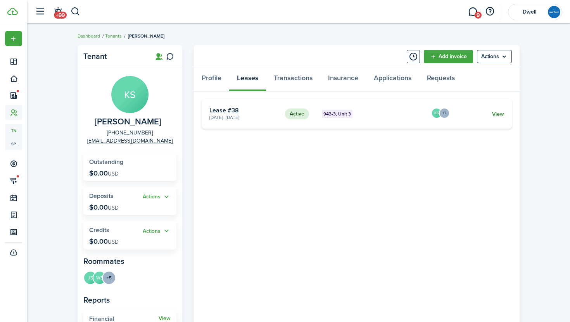
click at [498, 112] on link "View" at bounding box center [498, 114] width 12 height 8
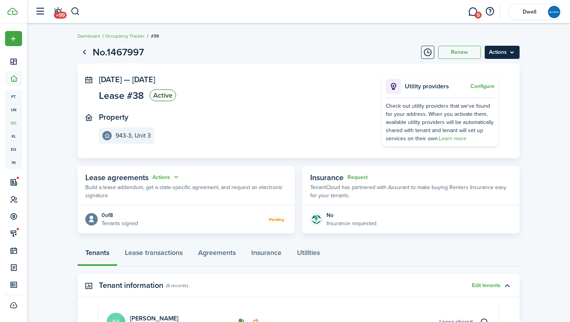
click at [504, 51] on menu-btn "Actions" at bounding box center [502, 52] width 35 height 13
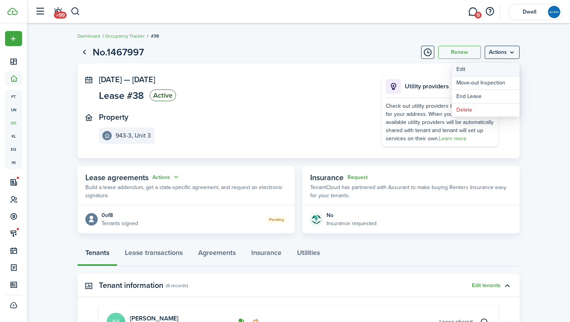
click at [496, 73] on button "Edit" at bounding box center [486, 69] width 68 height 13
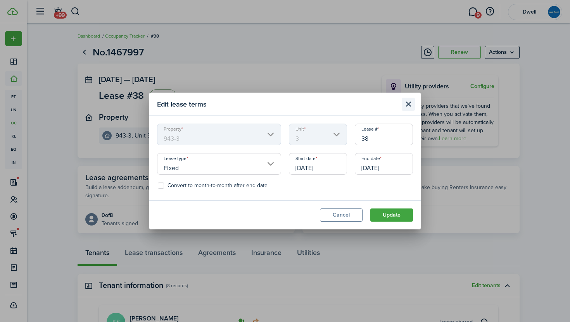
click at [409, 104] on button "Close modal" at bounding box center [408, 104] width 13 height 13
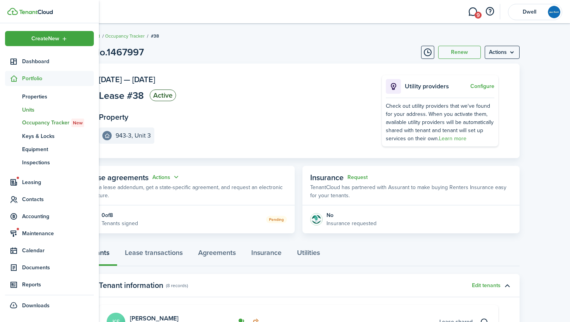
click at [30, 108] on span "Units" at bounding box center [58, 110] width 72 height 8
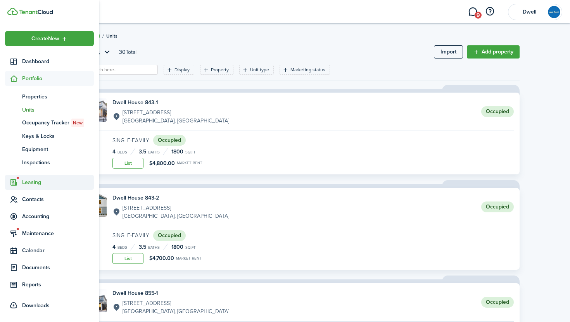
click at [33, 181] on span "Leasing" at bounding box center [58, 182] width 72 height 8
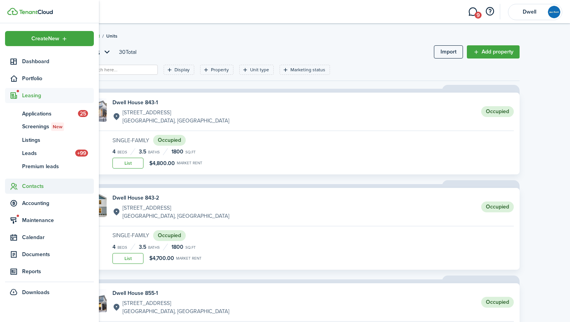
click at [34, 185] on span "Contacts" at bounding box center [58, 186] width 72 height 8
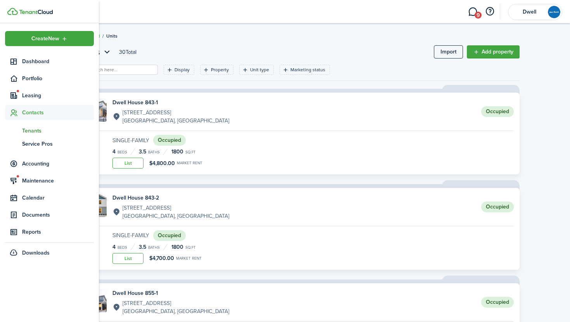
click at [32, 130] on span "Tenants" at bounding box center [58, 131] width 72 height 8
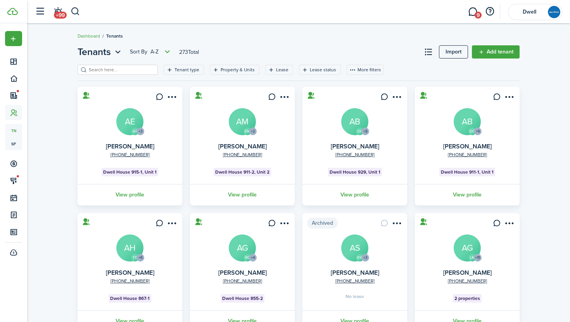
click at [355, 118] on avatar-text "AB" at bounding box center [354, 121] width 27 height 27
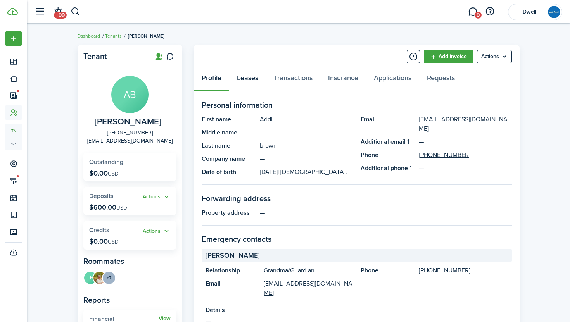
click at [249, 82] on link "Leases" at bounding box center [247, 79] width 37 height 23
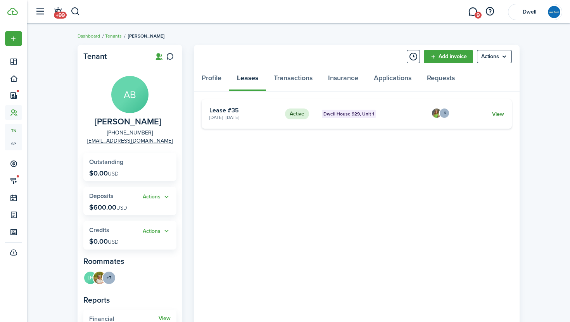
click at [494, 115] on link "View" at bounding box center [498, 114] width 12 height 8
